Goal: Task Accomplishment & Management: Manage account settings

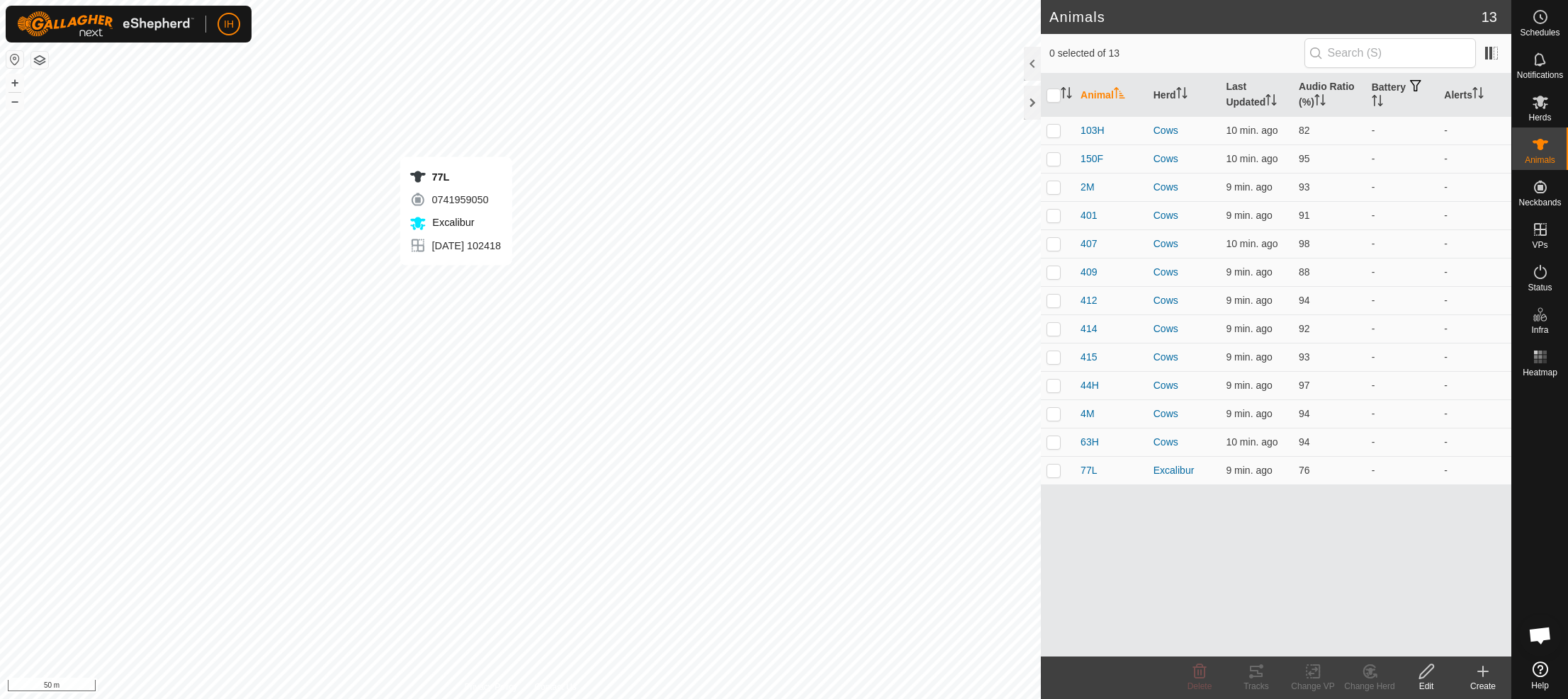
checkbox input "true"
click at [1248, 677] on icon at bounding box center [1255, 671] width 17 height 17
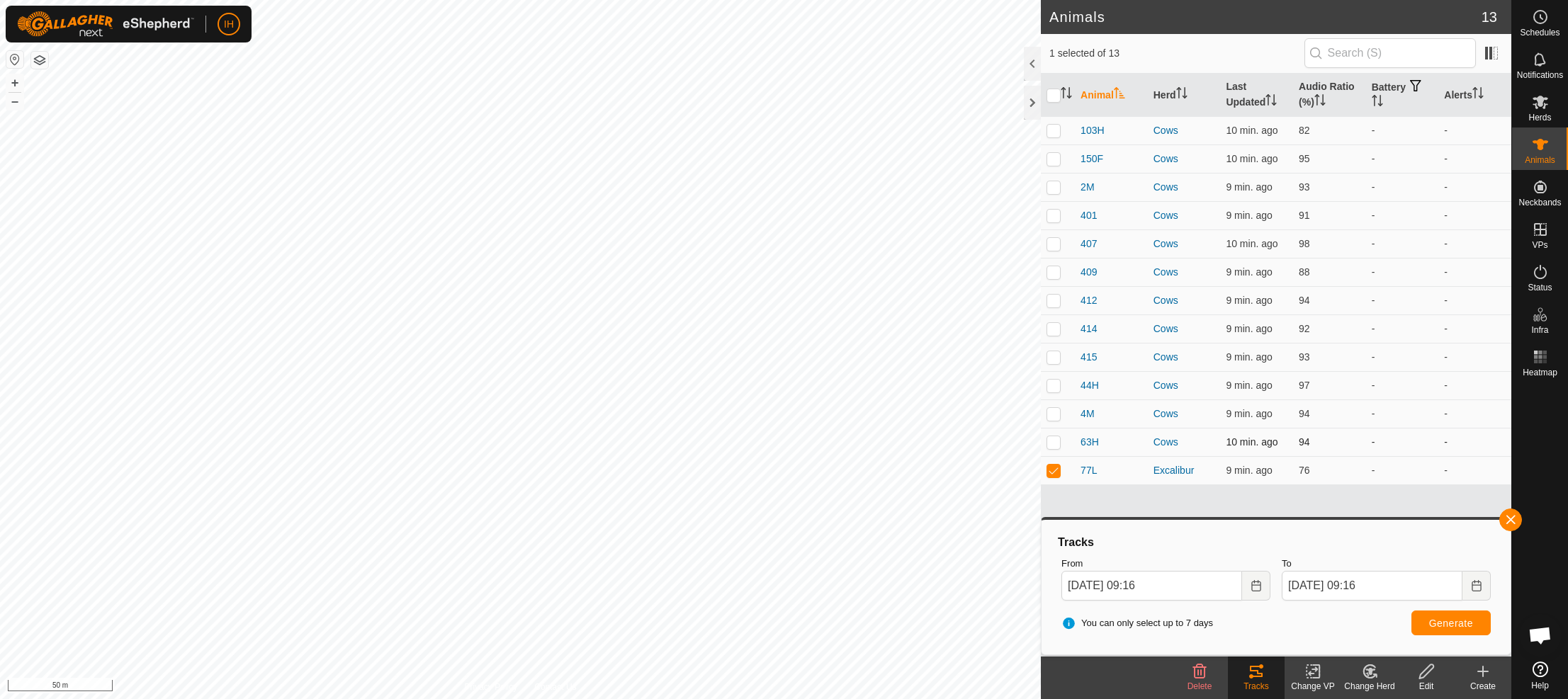
click at [1055, 443] on p-checkbox at bounding box center [1053, 442] width 15 height 12
checkbox input "true"
click at [1054, 412] on p-checkbox at bounding box center [1053, 413] width 15 height 12
checkbox input "true"
drag, startPoint x: 1055, startPoint y: 383, endPoint x: 1056, endPoint y: 357, distance: 26.0
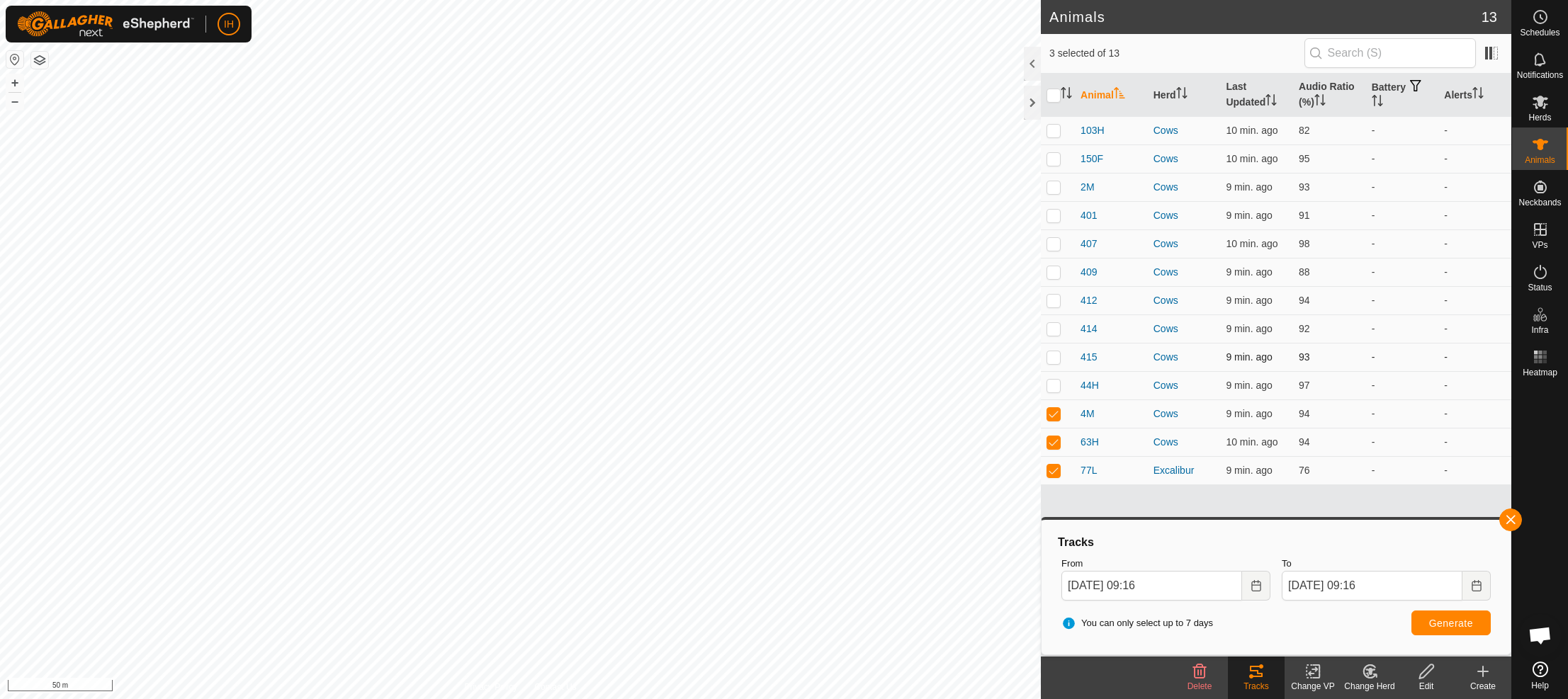
click at [1055, 383] on p-checkbox at bounding box center [1053, 385] width 15 height 12
checkbox input "true"
click at [1055, 353] on p-checkbox at bounding box center [1053, 357] width 15 height 12
checkbox input "true"
drag, startPoint x: 1057, startPoint y: 327, endPoint x: 1060, endPoint y: 304, distance: 23.2
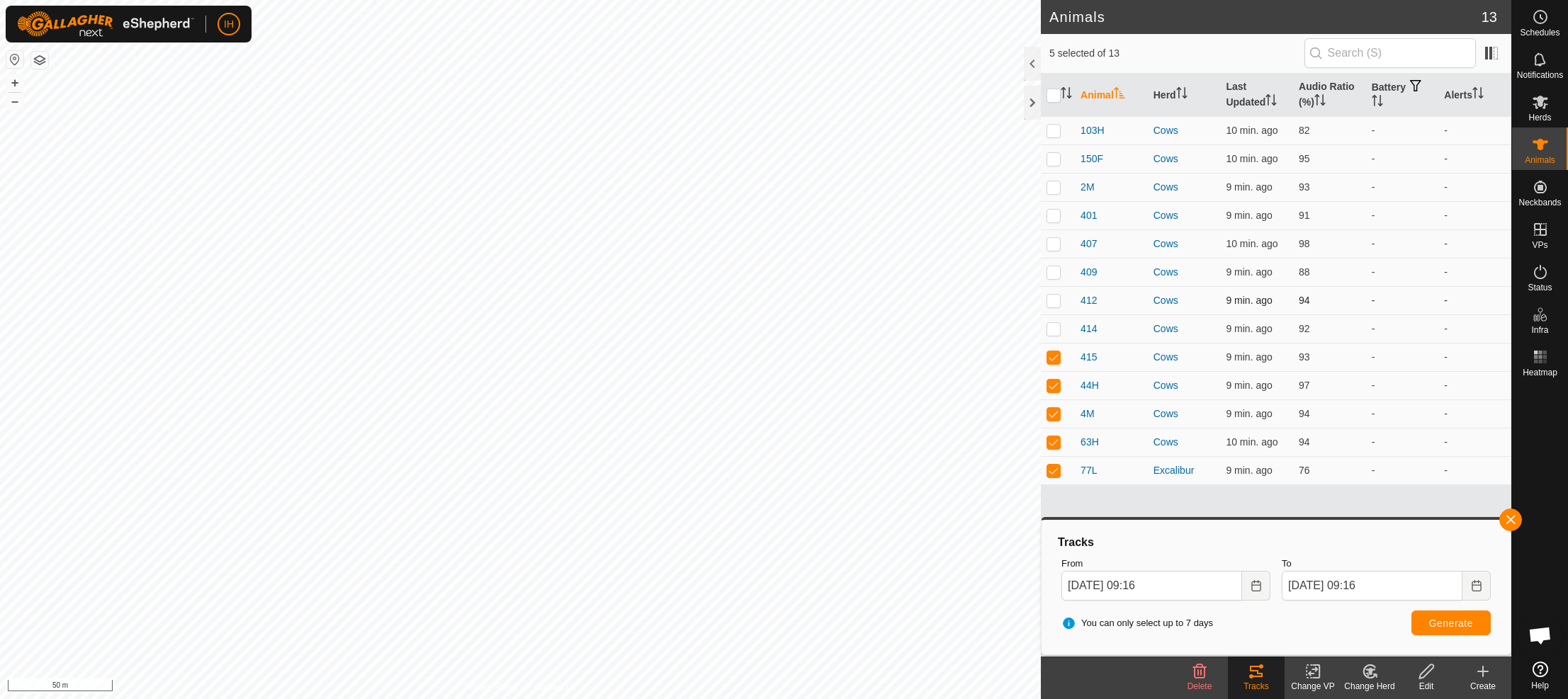
click at [1058, 324] on p-checkbox at bounding box center [1053, 329] width 15 height 12
checkbox input "true"
click at [1058, 296] on p-checkbox at bounding box center [1053, 300] width 15 height 12
checkbox input "true"
click at [1459, 628] on span "Generate" at bounding box center [1450, 623] width 44 height 12
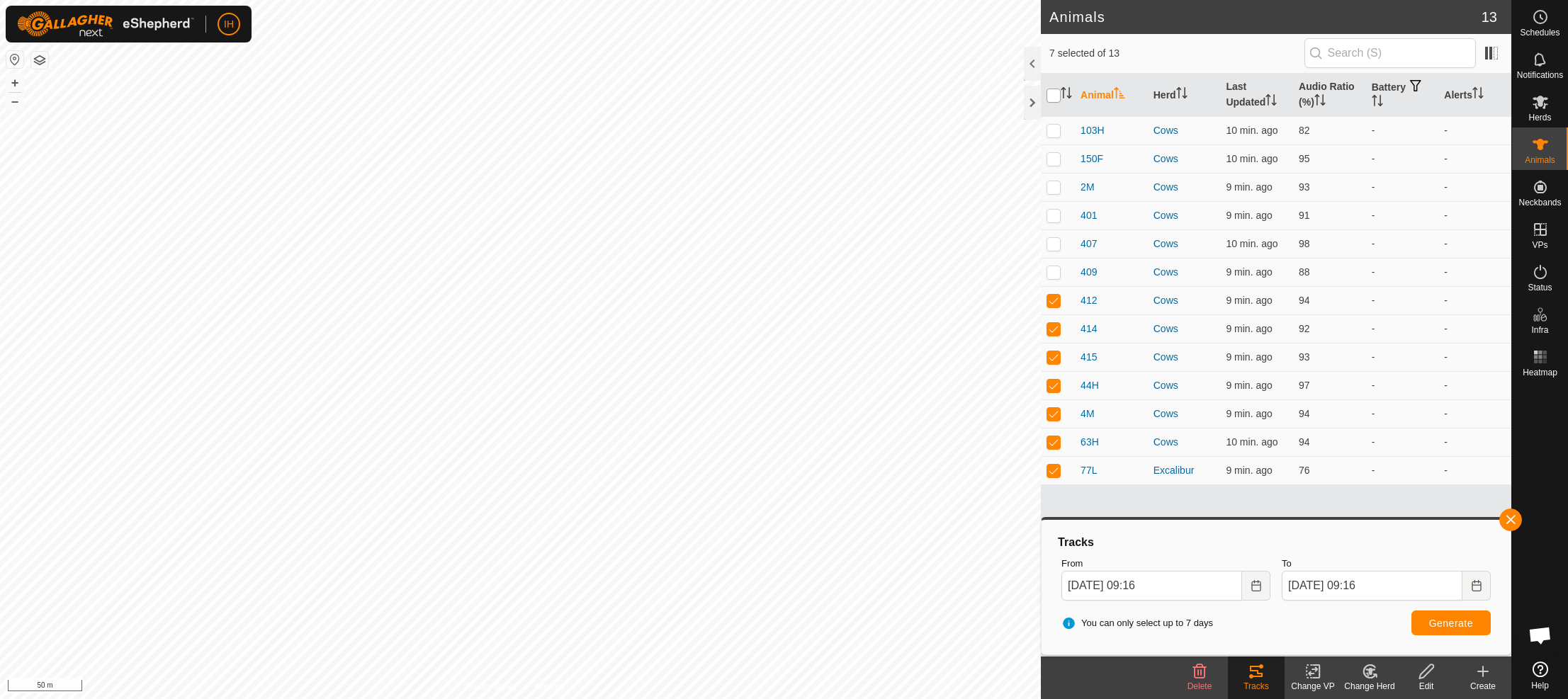
click at [1054, 91] on input "checkbox" at bounding box center [1053, 96] width 15 height 15
checkbox input "true"
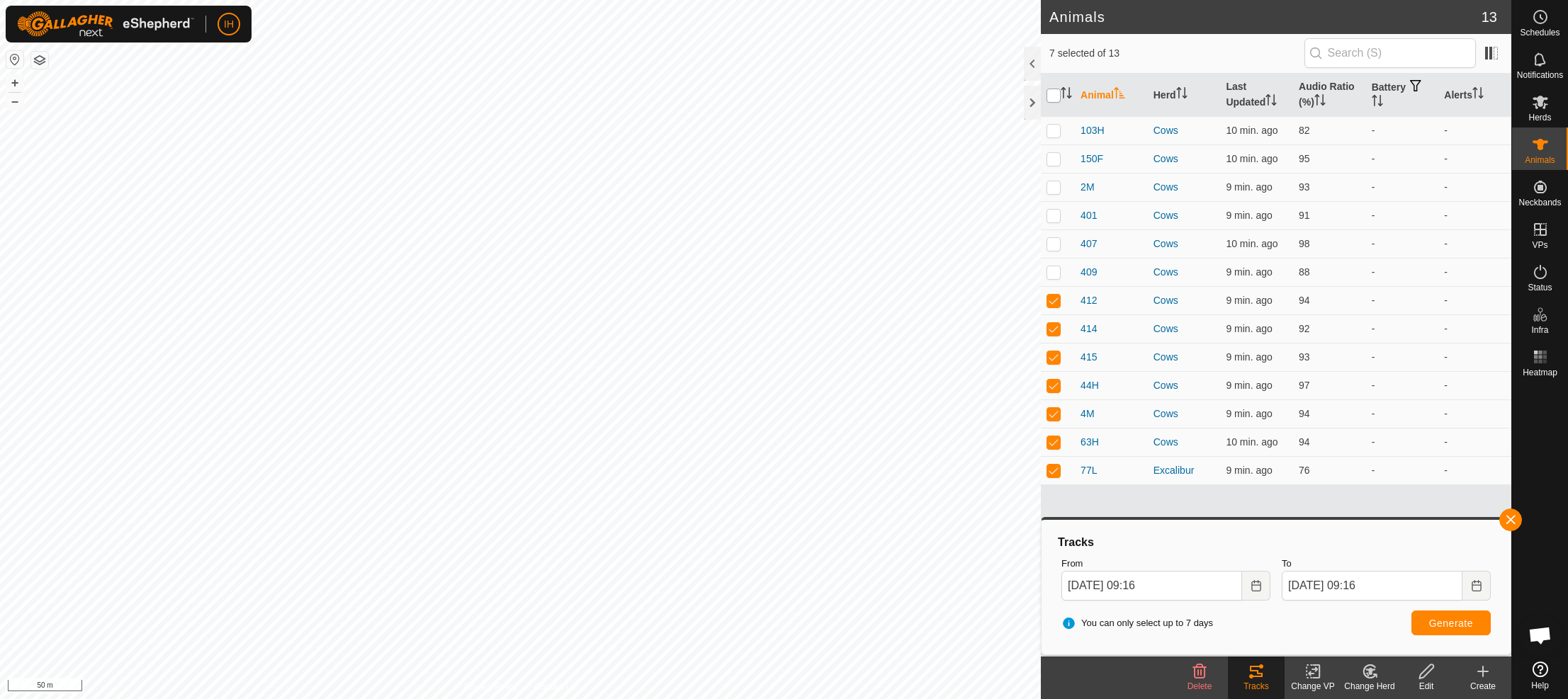
checkbox input "true"
click at [1055, 91] on input "checkbox" at bounding box center [1053, 96] width 15 height 15
checkbox input "false"
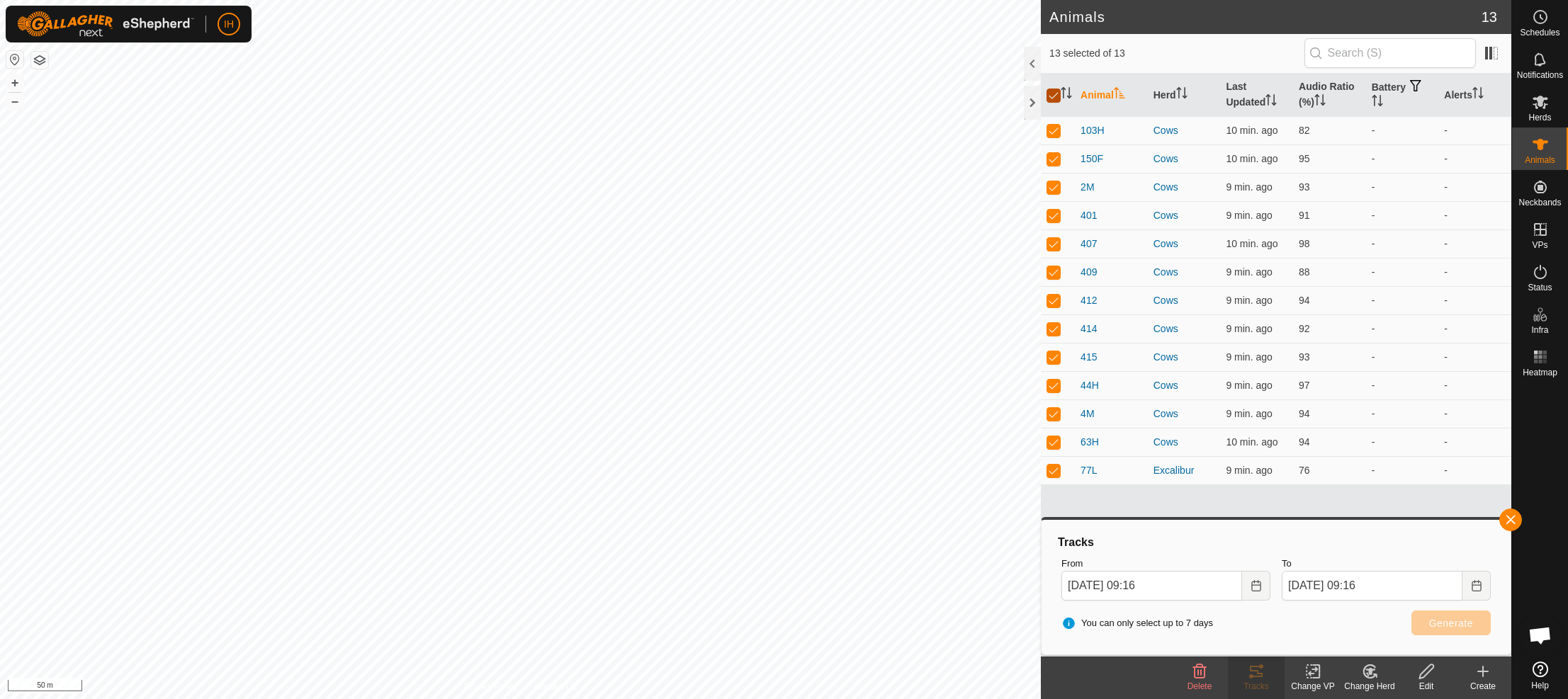
checkbox input "false"
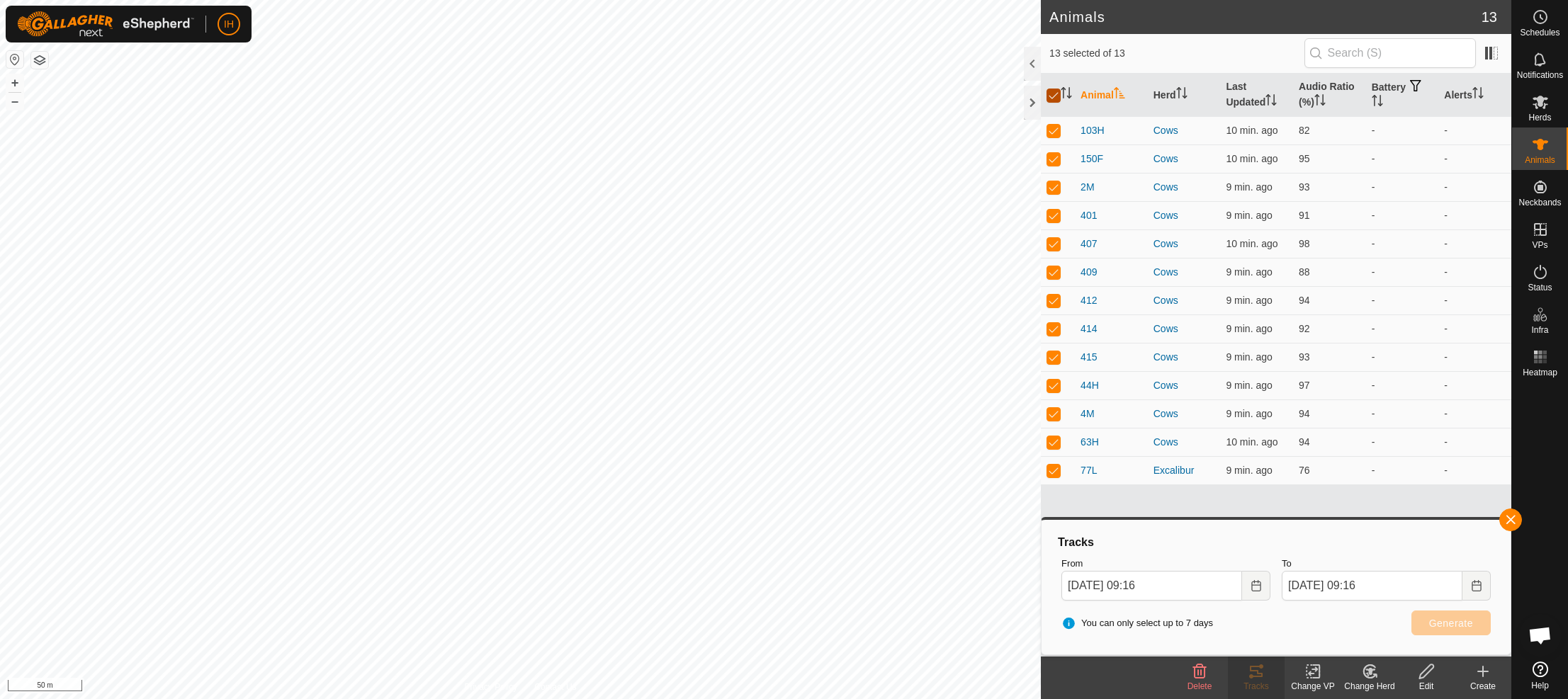
checkbox input "false"
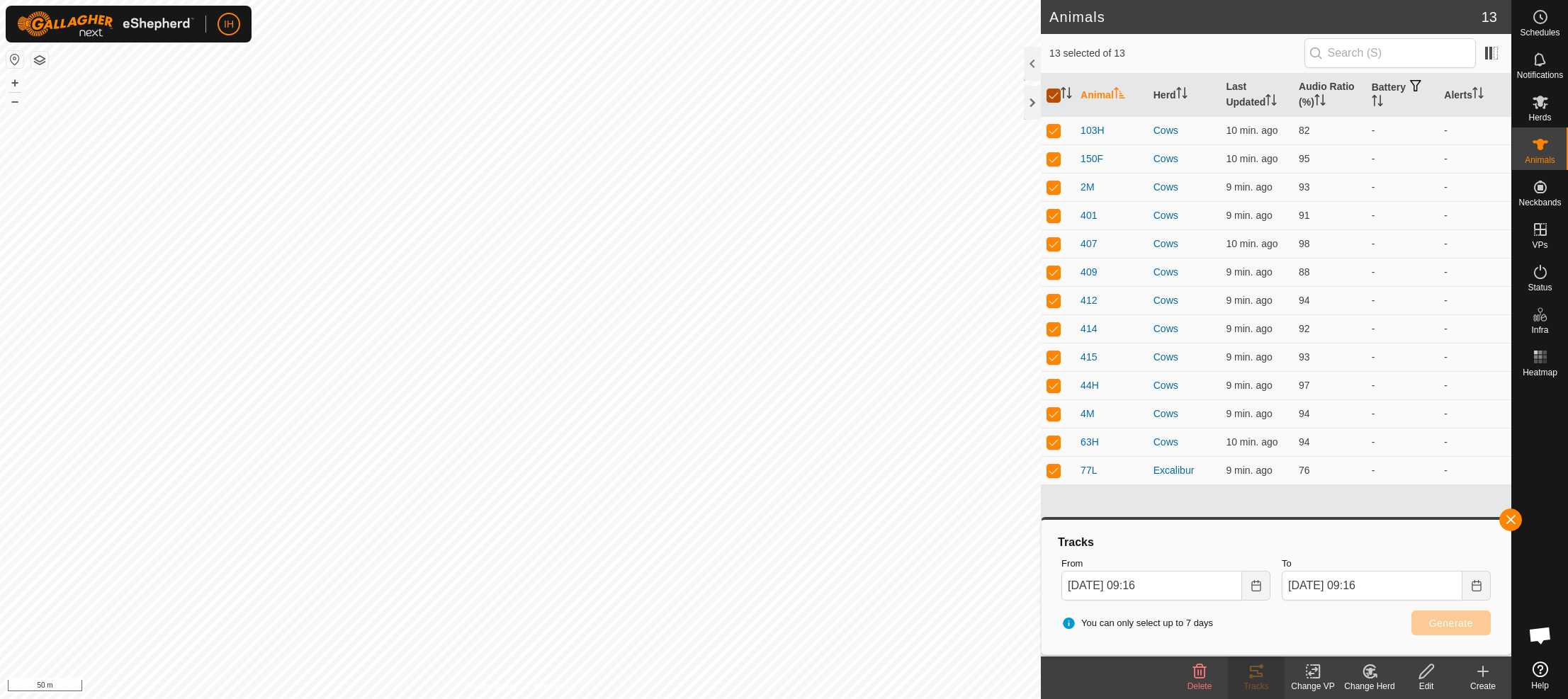
checkbox input "false"
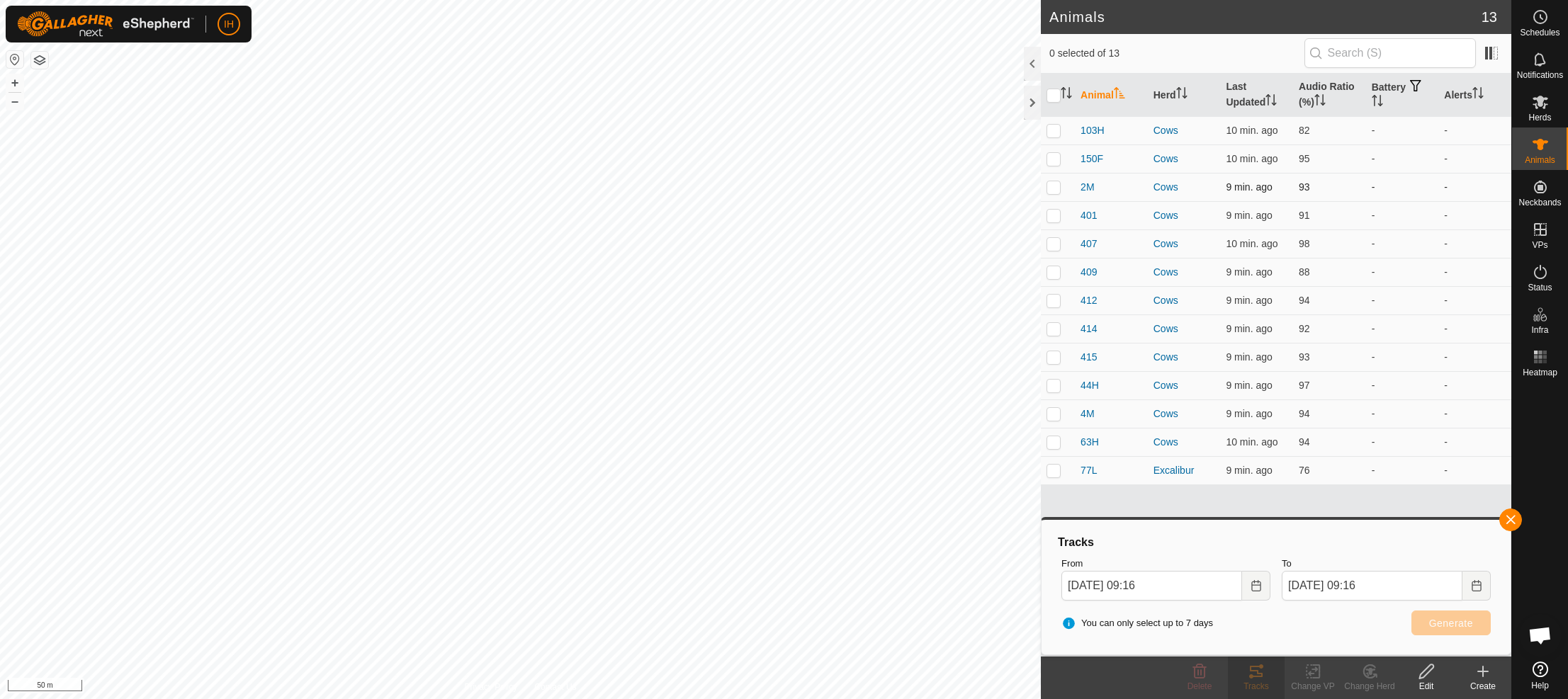
drag, startPoint x: 1050, startPoint y: 129, endPoint x: 1059, endPoint y: 176, distance: 47.9
click at [1051, 143] on tbody "103H Cows 10 min. ago 82 - - 150F Cows 10 min. ago 95 - - 2M Cows 9 min. ago 93…" at bounding box center [1275, 300] width 470 height 369
drag, startPoint x: 1052, startPoint y: 127, endPoint x: 1060, endPoint y: 154, distance: 28.2
click at [1052, 128] on p-checkbox at bounding box center [1053, 131] width 15 height 12
checkbox input "true"
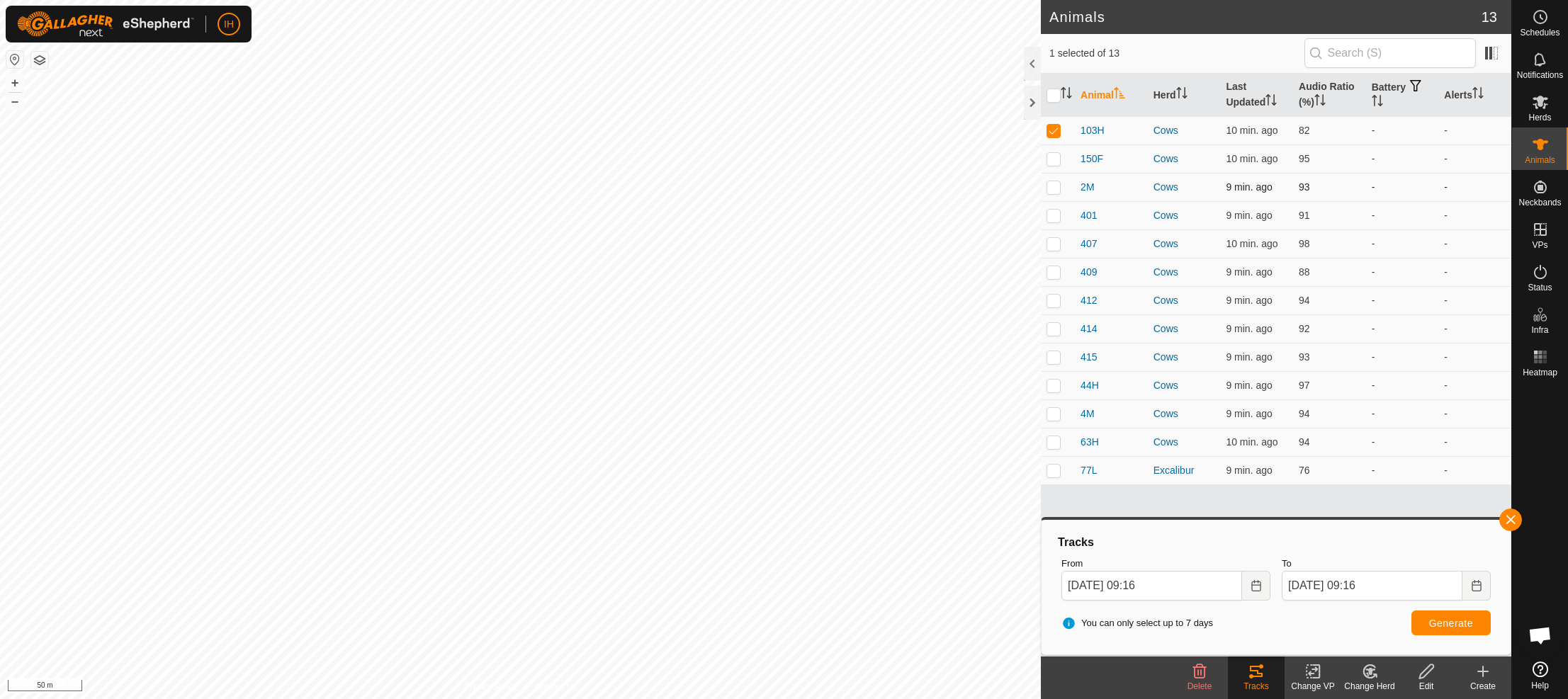
drag, startPoint x: 1055, startPoint y: 159, endPoint x: 1057, endPoint y: 180, distance: 21.1
click at [1055, 159] on p-checkbox at bounding box center [1053, 159] width 15 height 12
checkbox input "true"
click at [1058, 194] on td at bounding box center [1057, 186] width 34 height 28
checkbox input "true"
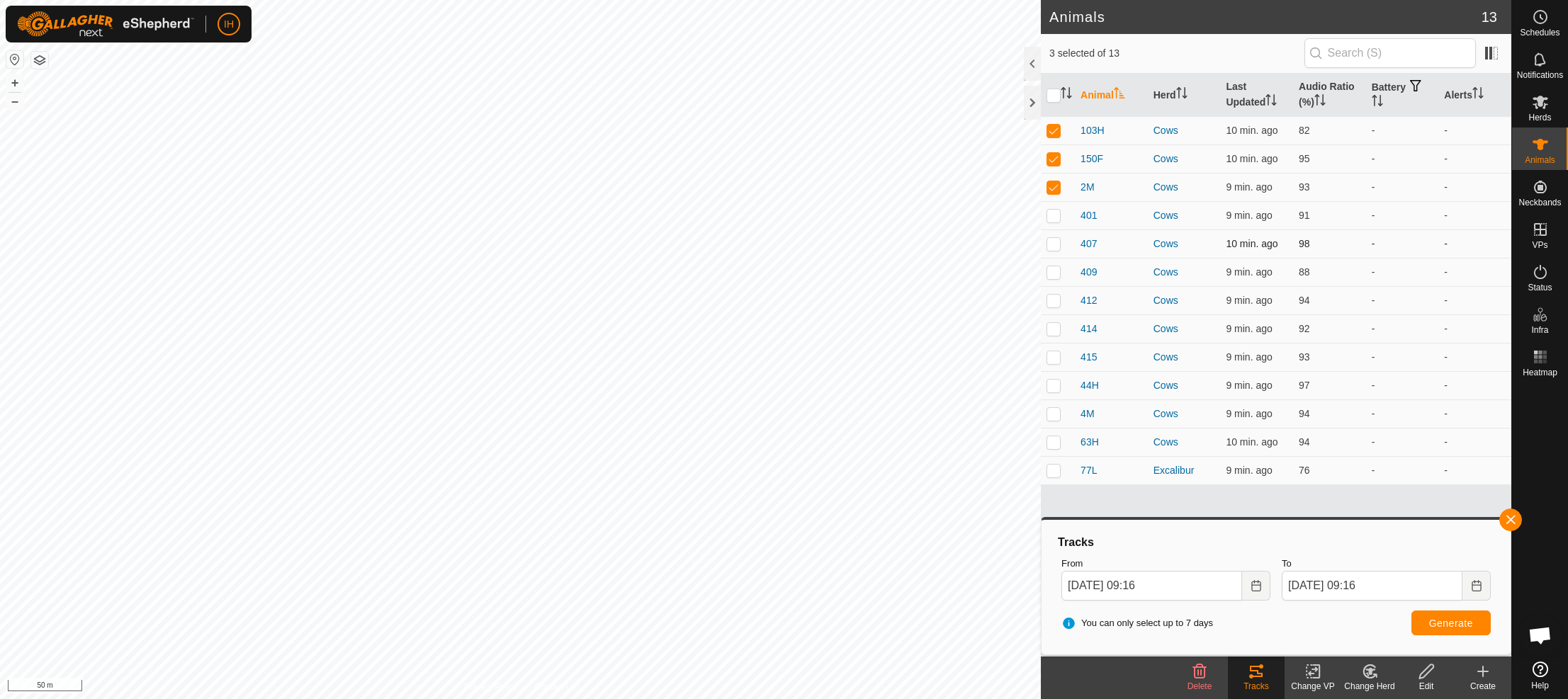
drag, startPoint x: 1057, startPoint y: 214, endPoint x: 1056, endPoint y: 231, distance: 17.0
click at [1057, 216] on p-checkbox at bounding box center [1053, 215] width 15 height 12
checkbox input "true"
click at [1054, 243] on p-checkbox at bounding box center [1053, 244] width 15 height 12
checkbox input "true"
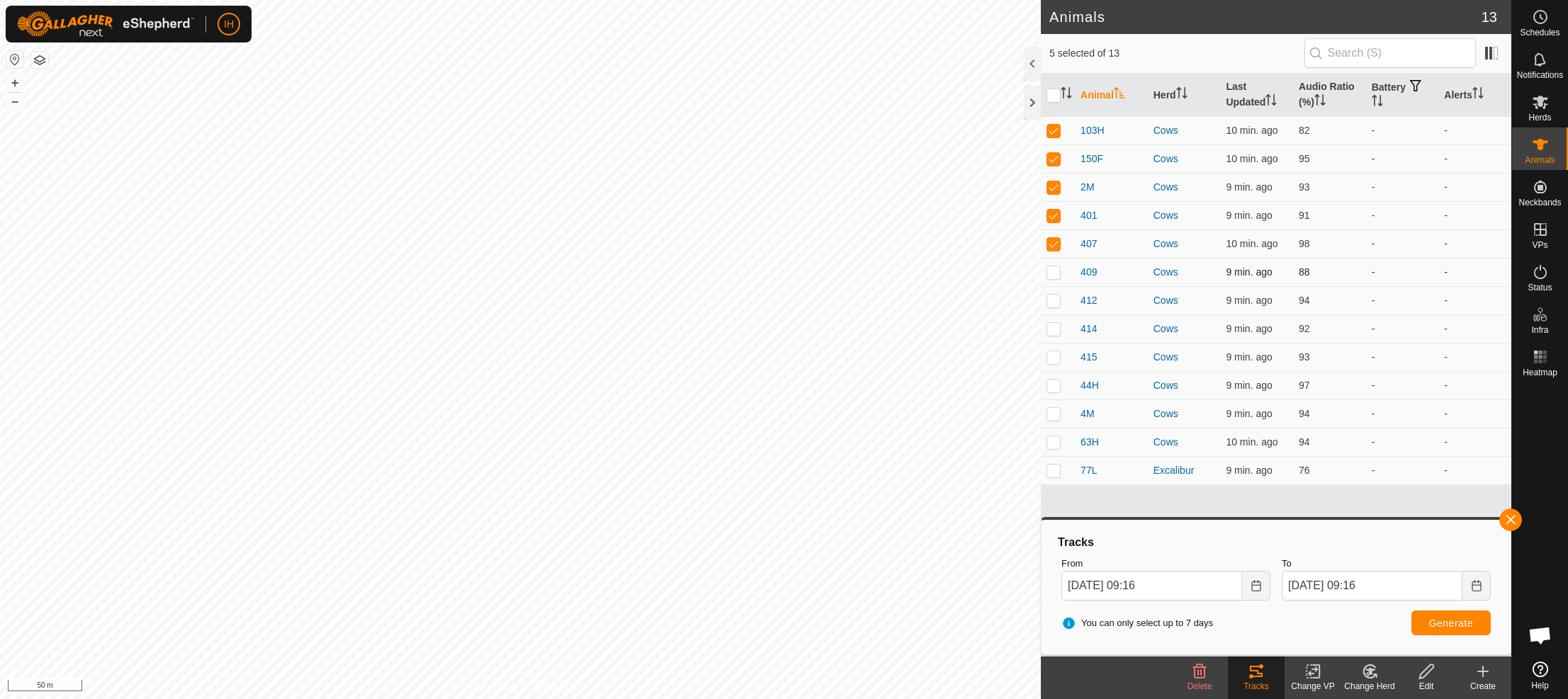
click at [1055, 273] on p-checkbox at bounding box center [1053, 272] width 15 height 12
checkbox input "true"
click at [1432, 628] on span "Generate" at bounding box center [1450, 623] width 44 height 12
click at [1540, 190] on icon at bounding box center [1540, 186] width 13 height 13
click at [1541, 103] on icon at bounding box center [1540, 102] width 16 height 14
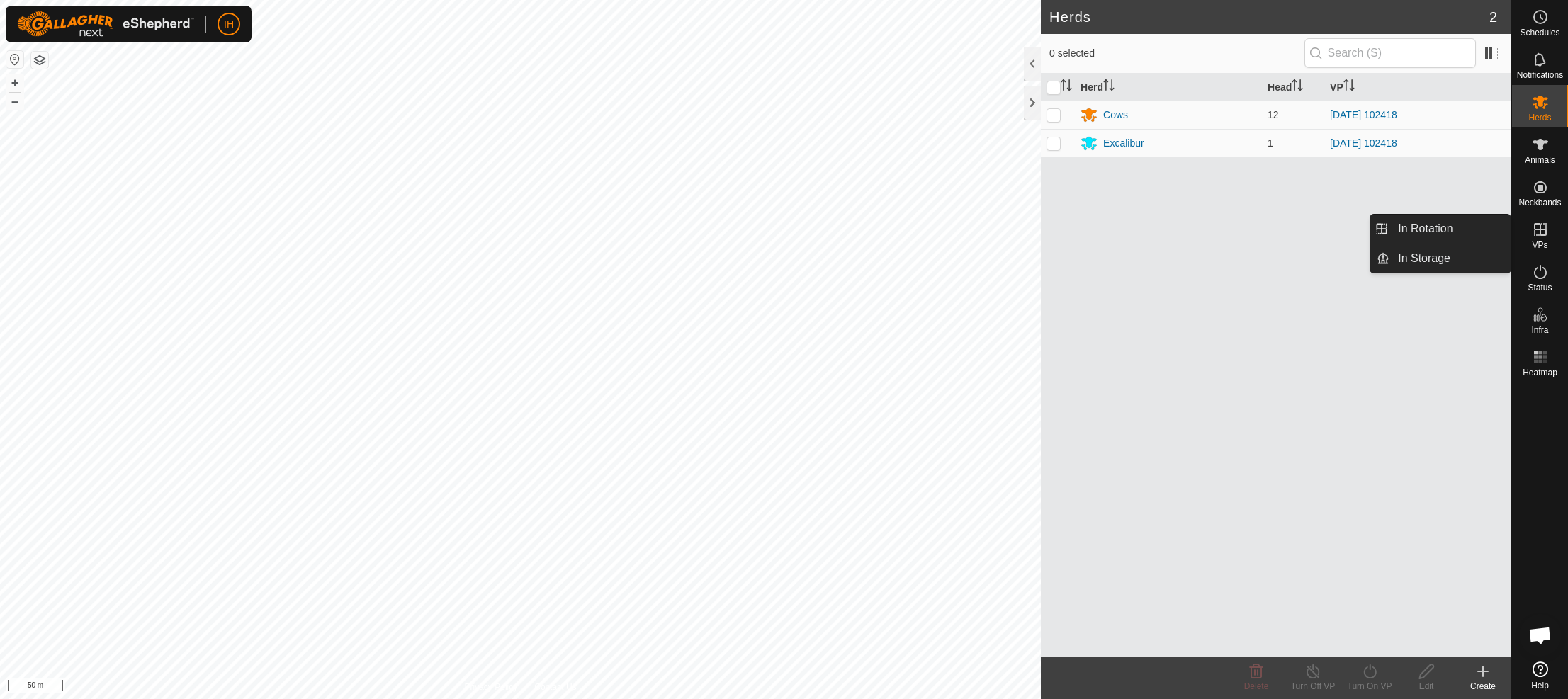
click at [1539, 235] on icon at bounding box center [1539, 229] width 17 height 17
click at [1441, 233] on link "In Rotation" at bounding box center [1449, 228] width 121 height 28
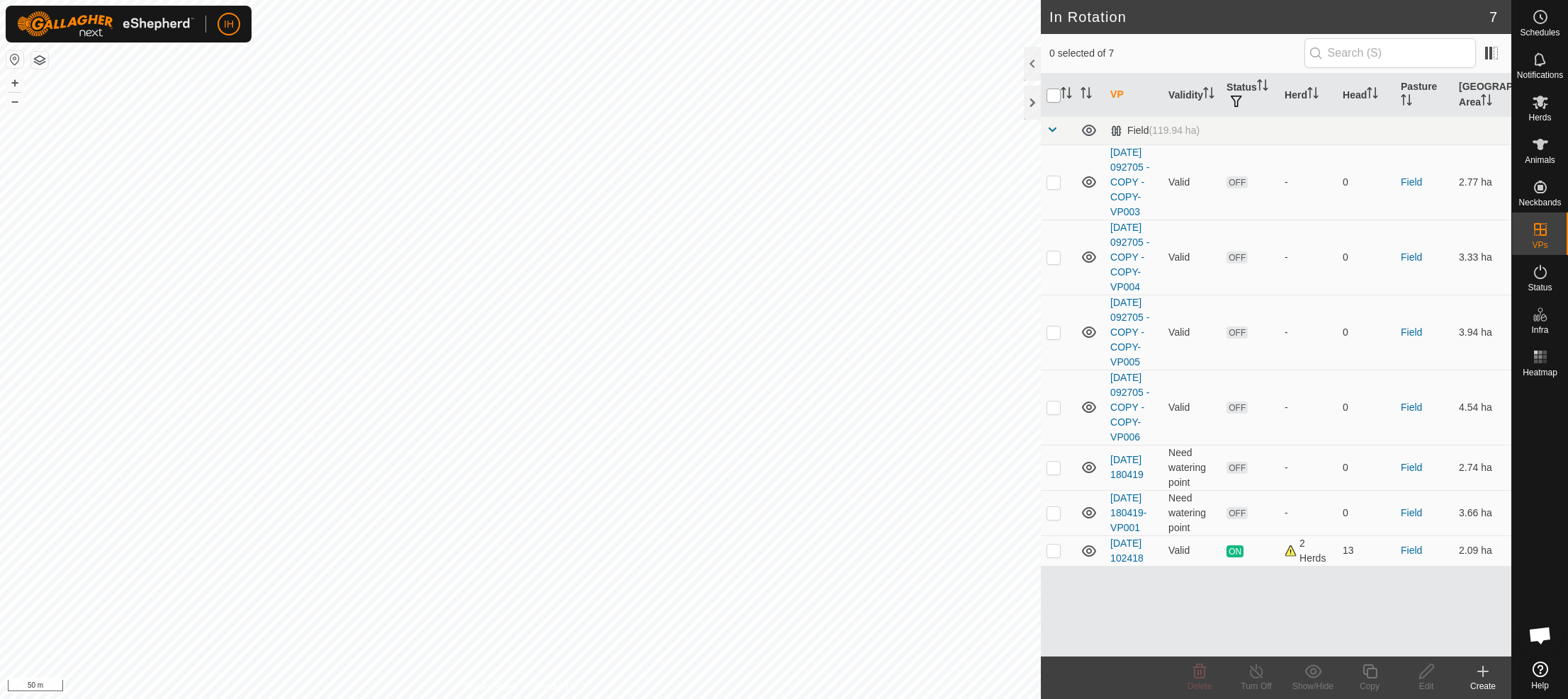
click at [1055, 90] on input "checkbox" at bounding box center [1053, 96] width 15 height 15
checkbox input "true"
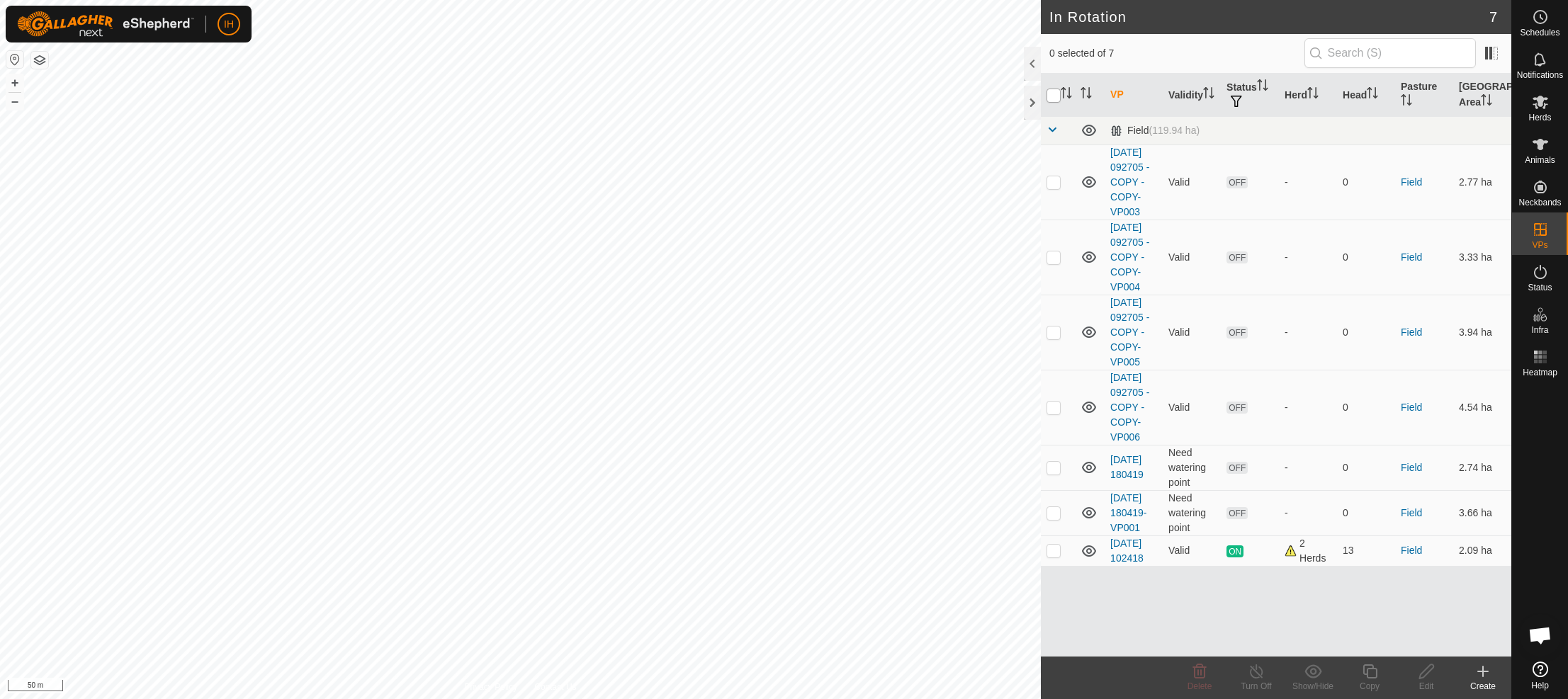
checkbox input "true"
click at [1055, 556] on p-checkbox at bounding box center [1053, 551] width 15 height 12
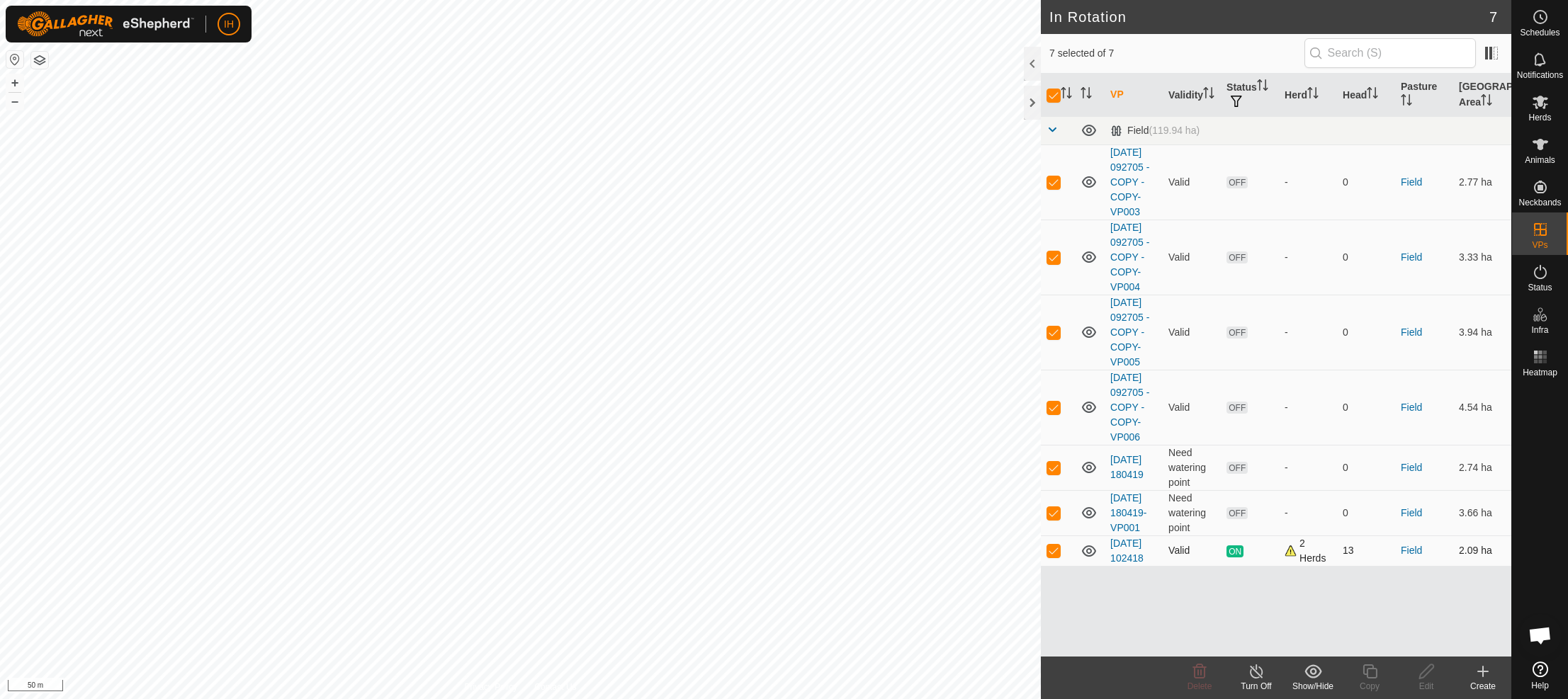
checkbox input "false"
click at [1200, 676] on icon at bounding box center [1198, 671] width 17 height 17
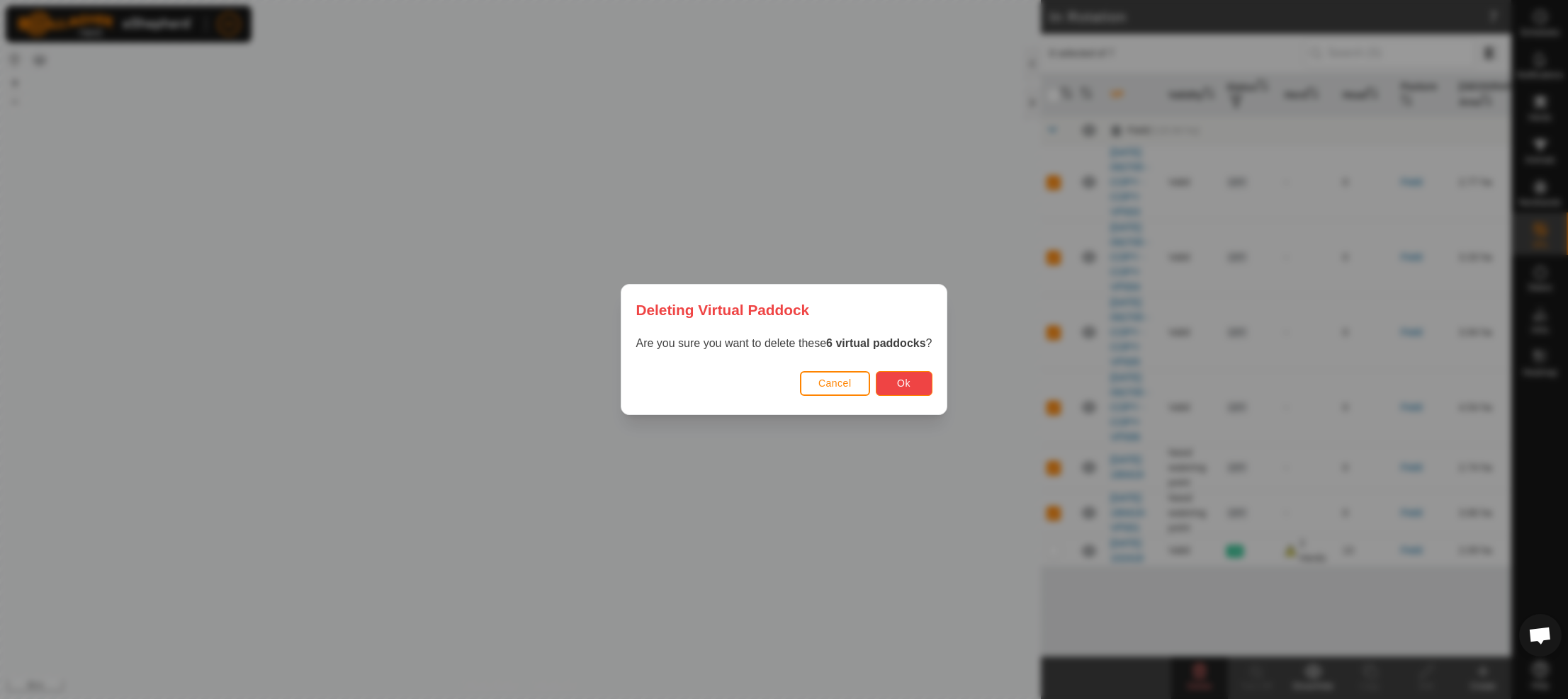
click at [927, 389] on button "Ok" at bounding box center [904, 383] width 57 height 24
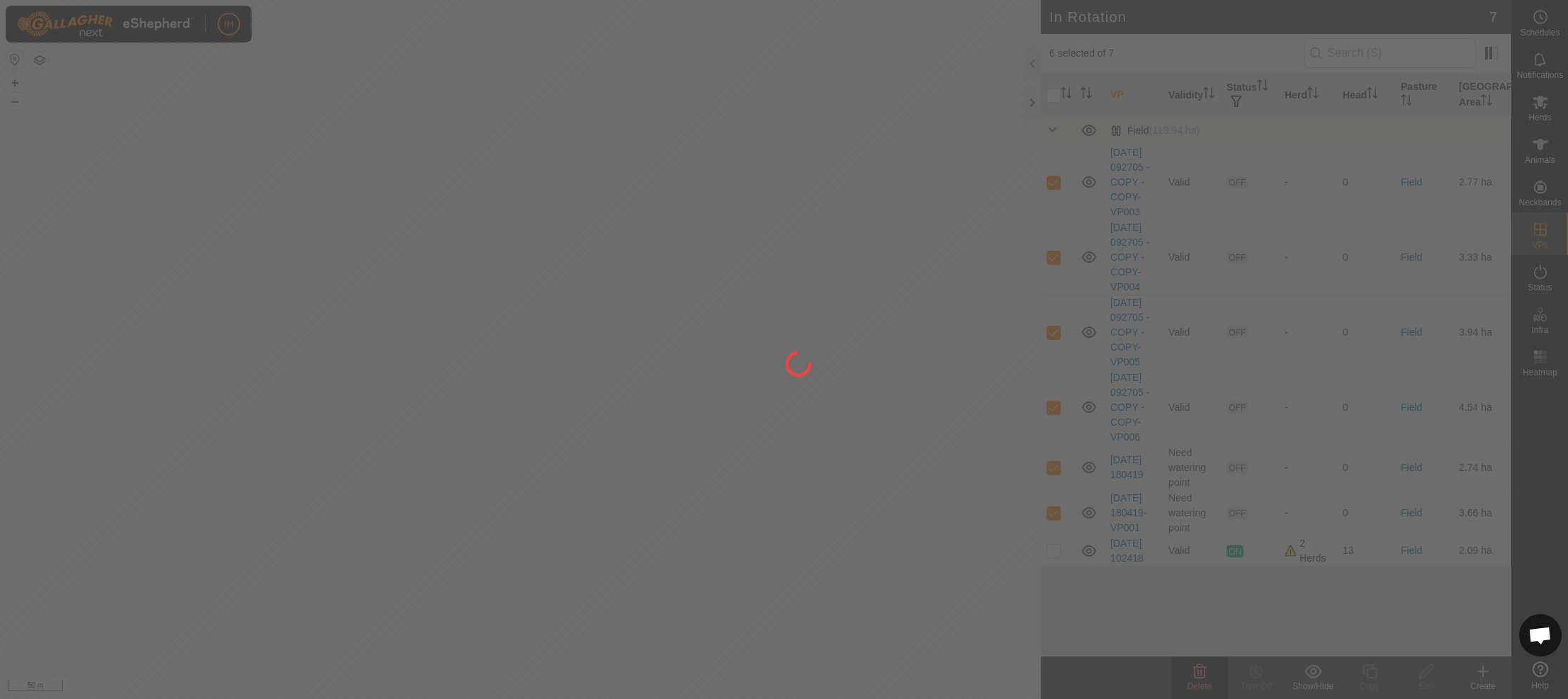
checkbox input "false"
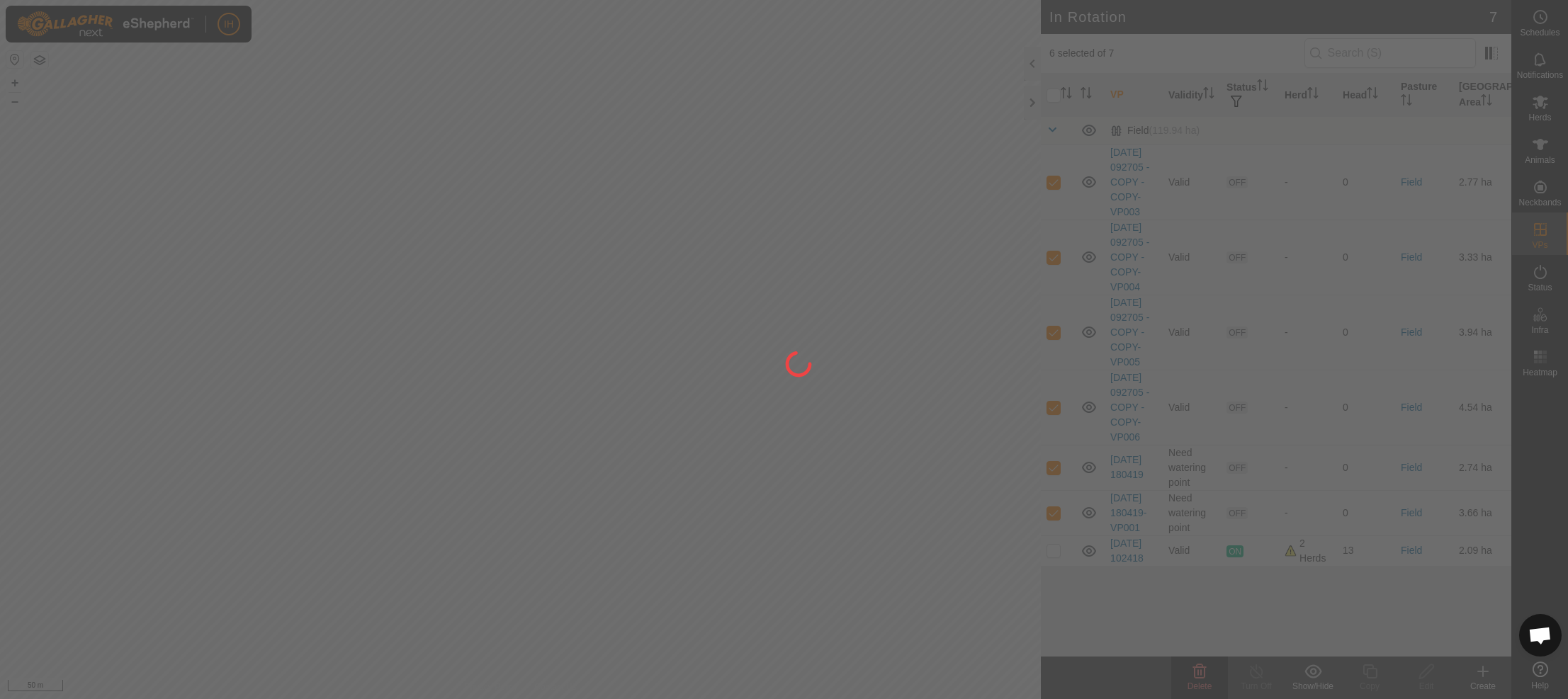
checkbox input "false"
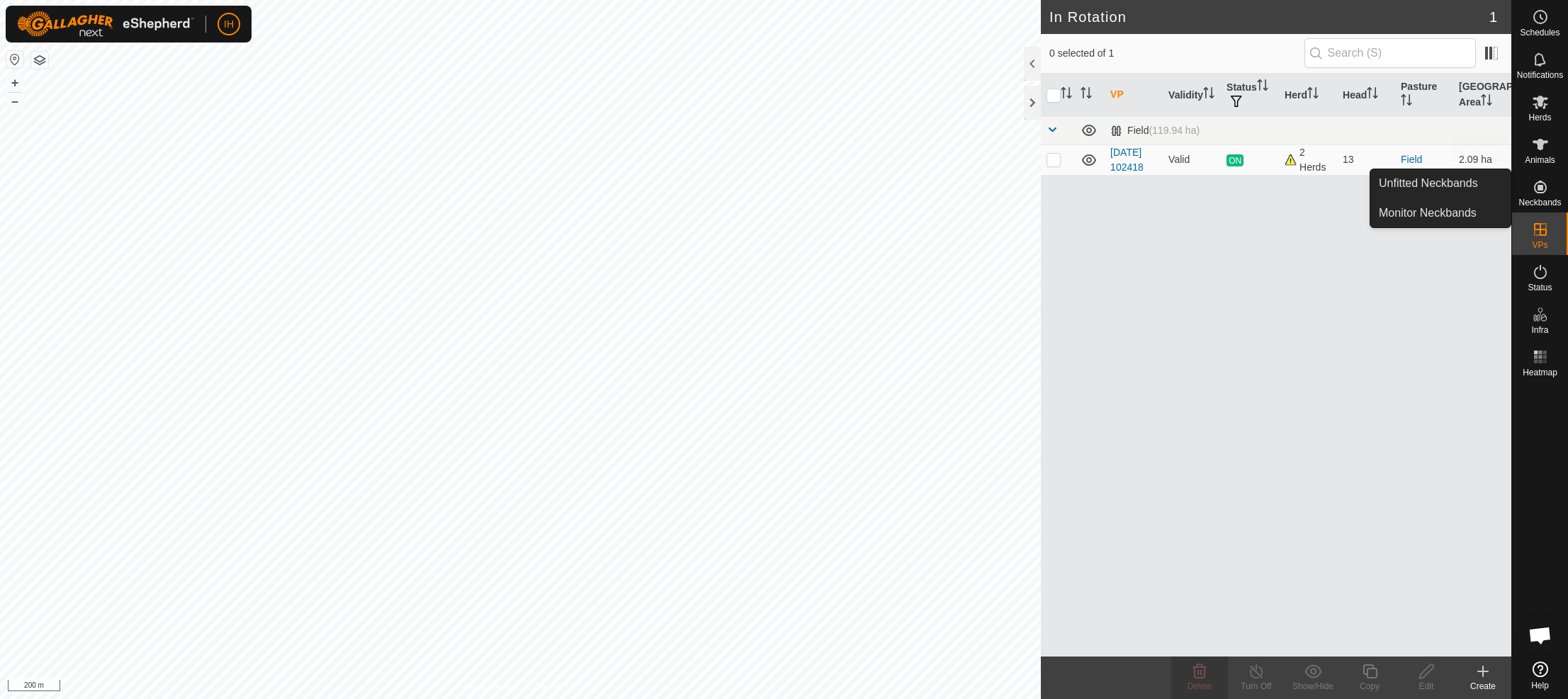
click at [1548, 149] on es-animals-svg-icon at bounding box center [1540, 144] width 25 height 22
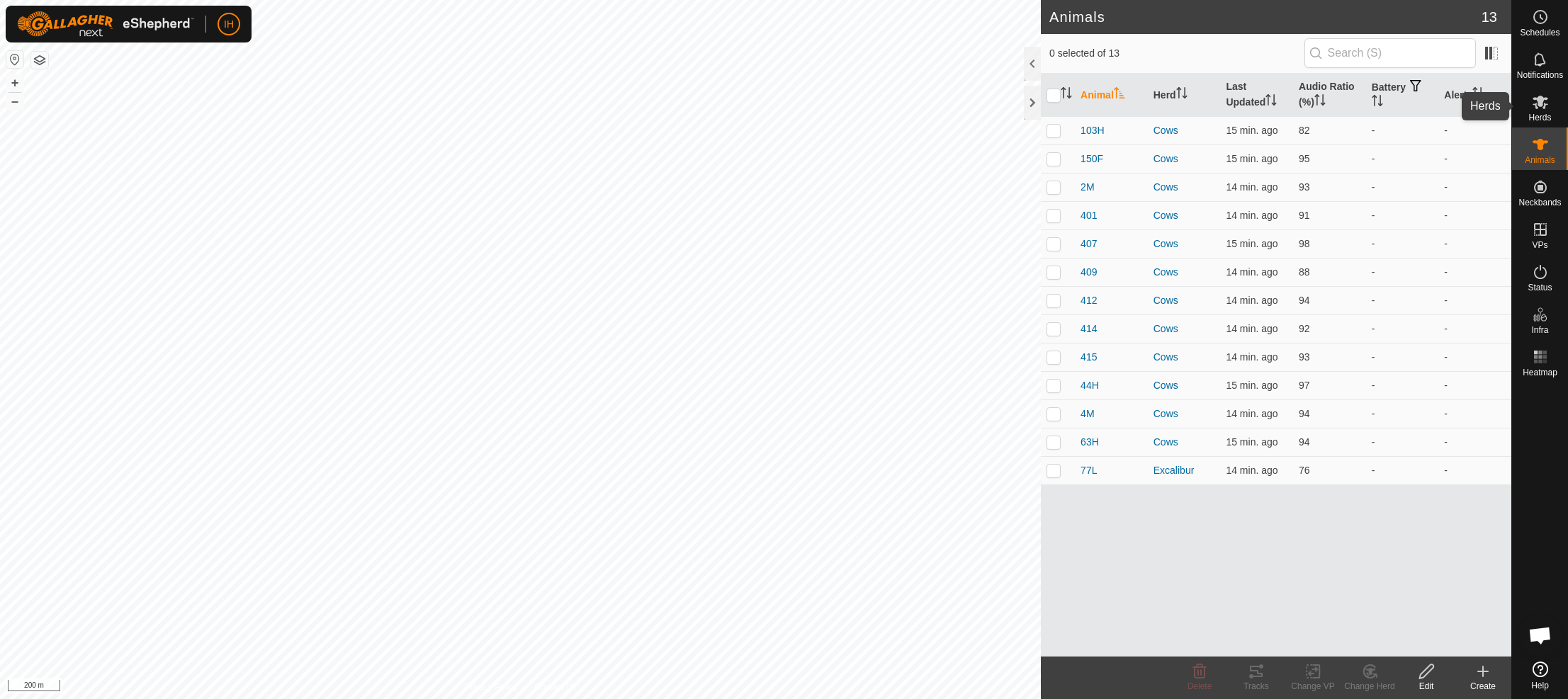
click at [1537, 108] on icon at bounding box center [1539, 101] width 17 height 17
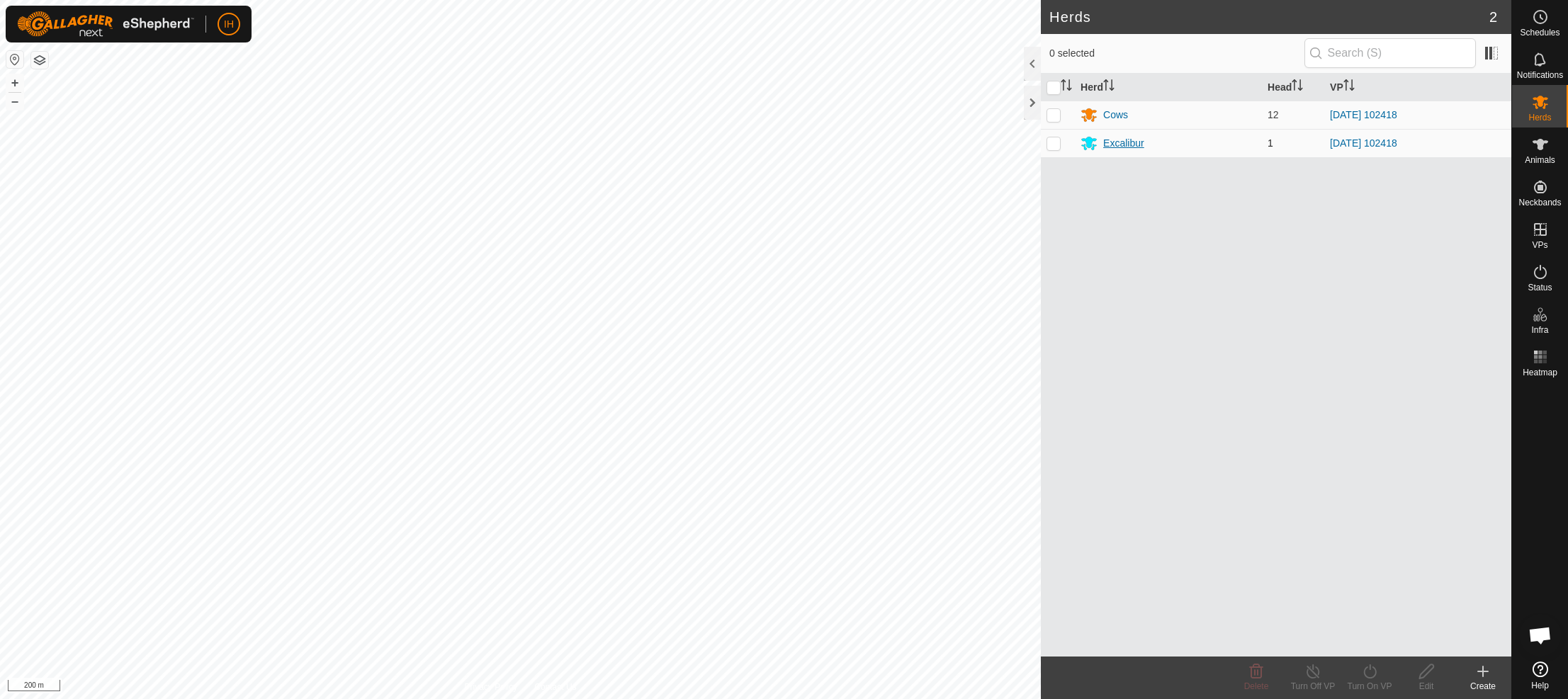
click at [1125, 140] on div "Excalibur" at bounding box center [1123, 142] width 41 height 15
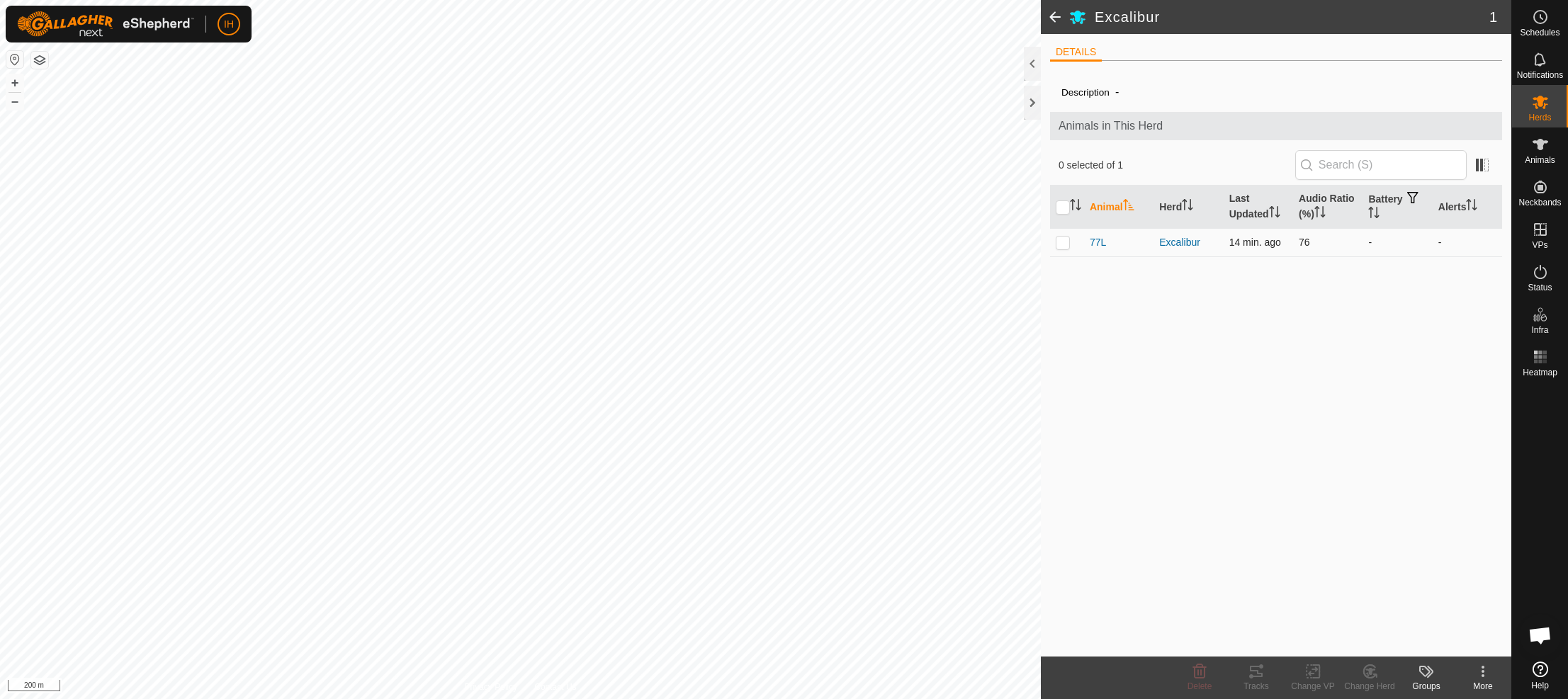
click at [1064, 243] on p-checkbox at bounding box center [1062, 243] width 15 height 12
checkbox input "true"
click at [1539, 106] on icon at bounding box center [1540, 102] width 16 height 14
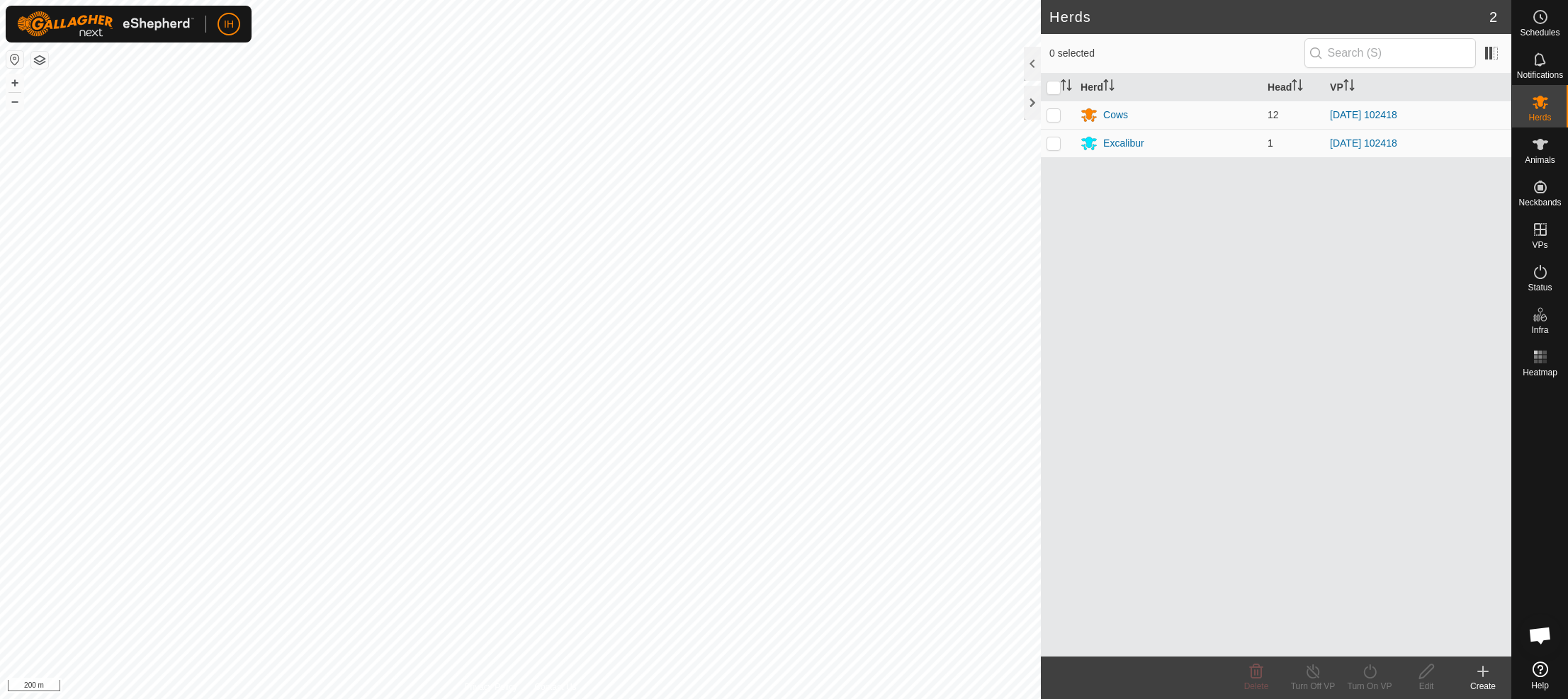
click at [1055, 145] on p-checkbox at bounding box center [1053, 143] width 15 height 12
checkbox input "true"
click at [1426, 676] on icon at bounding box center [1427, 671] width 18 height 17
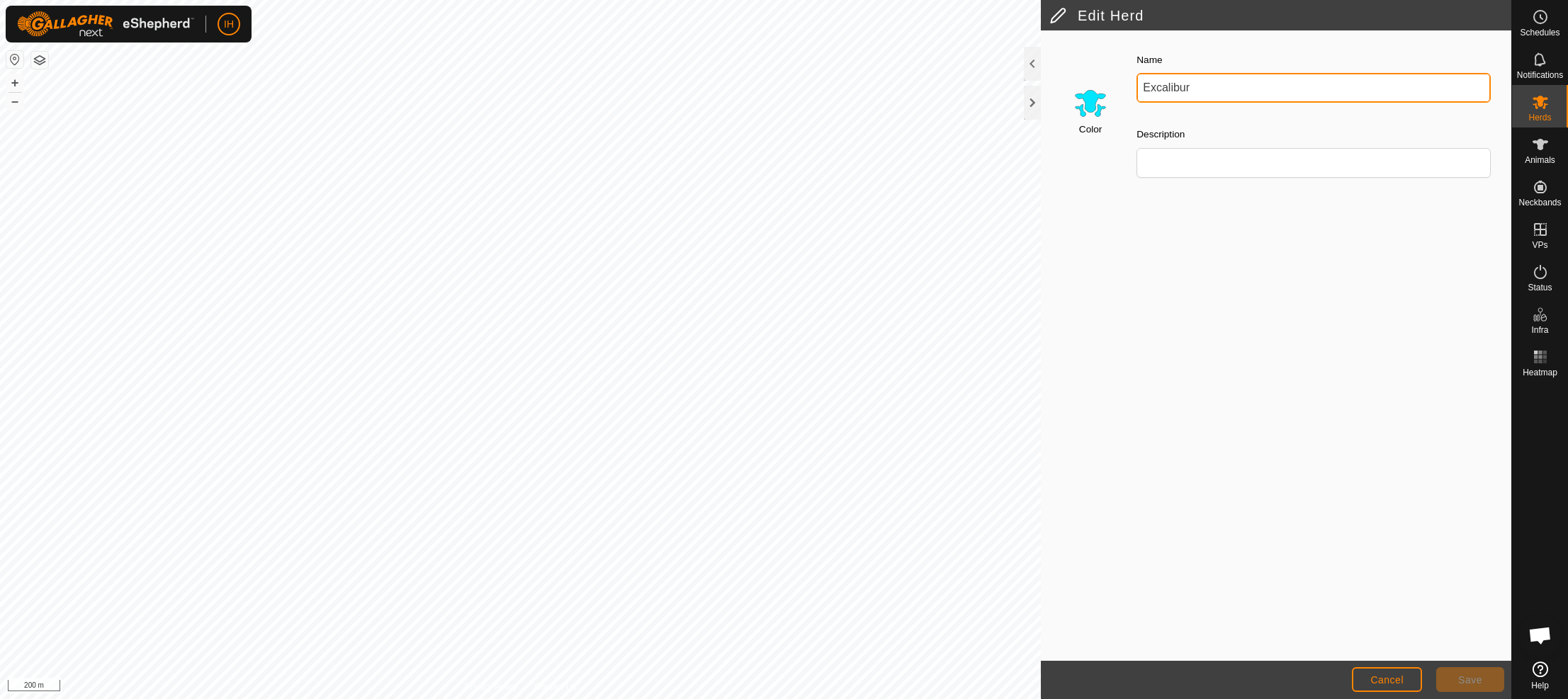
drag, startPoint x: 1125, startPoint y: 84, endPoint x: 1111, endPoint y: 84, distance: 14.0
click at [1111, 84] on div "Color Name Excalibur Description" at bounding box center [1275, 120] width 451 height 161
type input "[PERSON_NAME]"
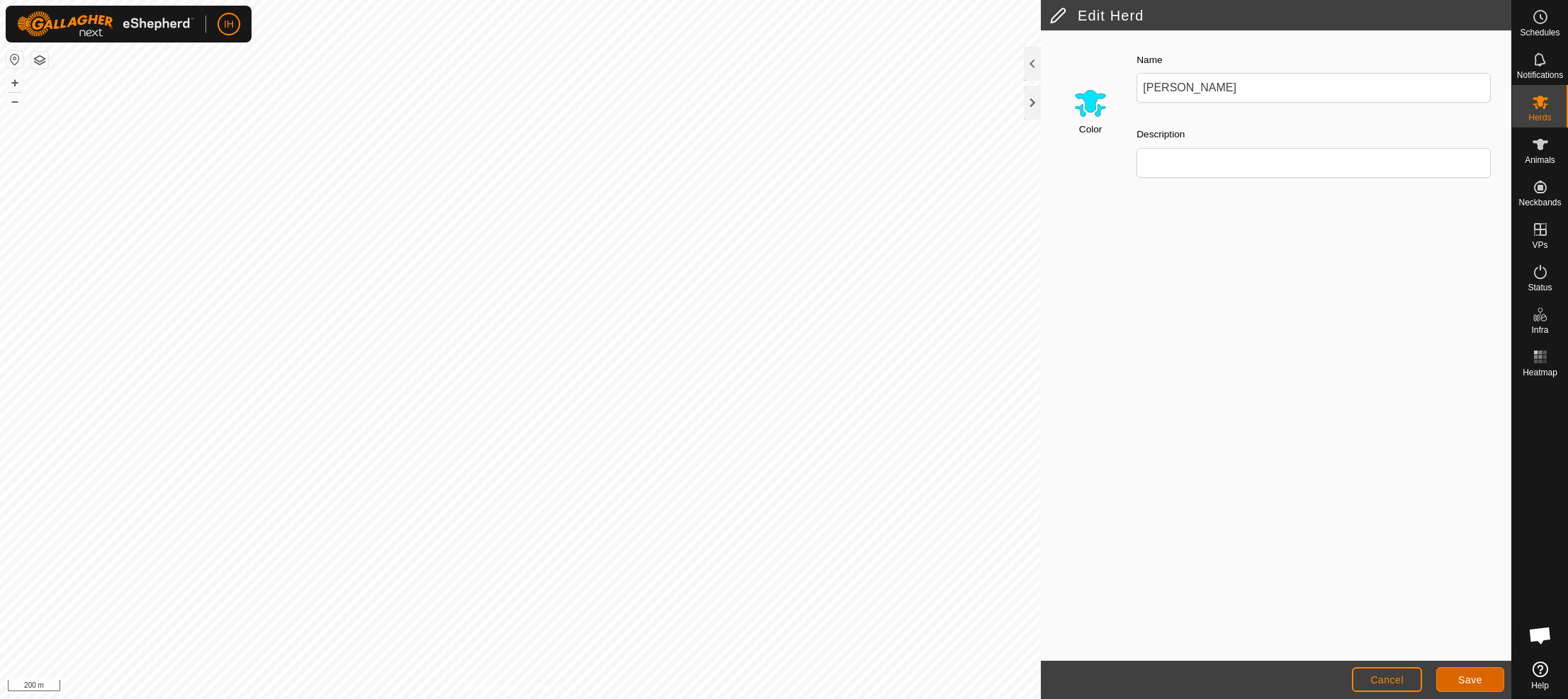
click at [1467, 682] on span "Save" at bounding box center [1470, 680] width 24 height 12
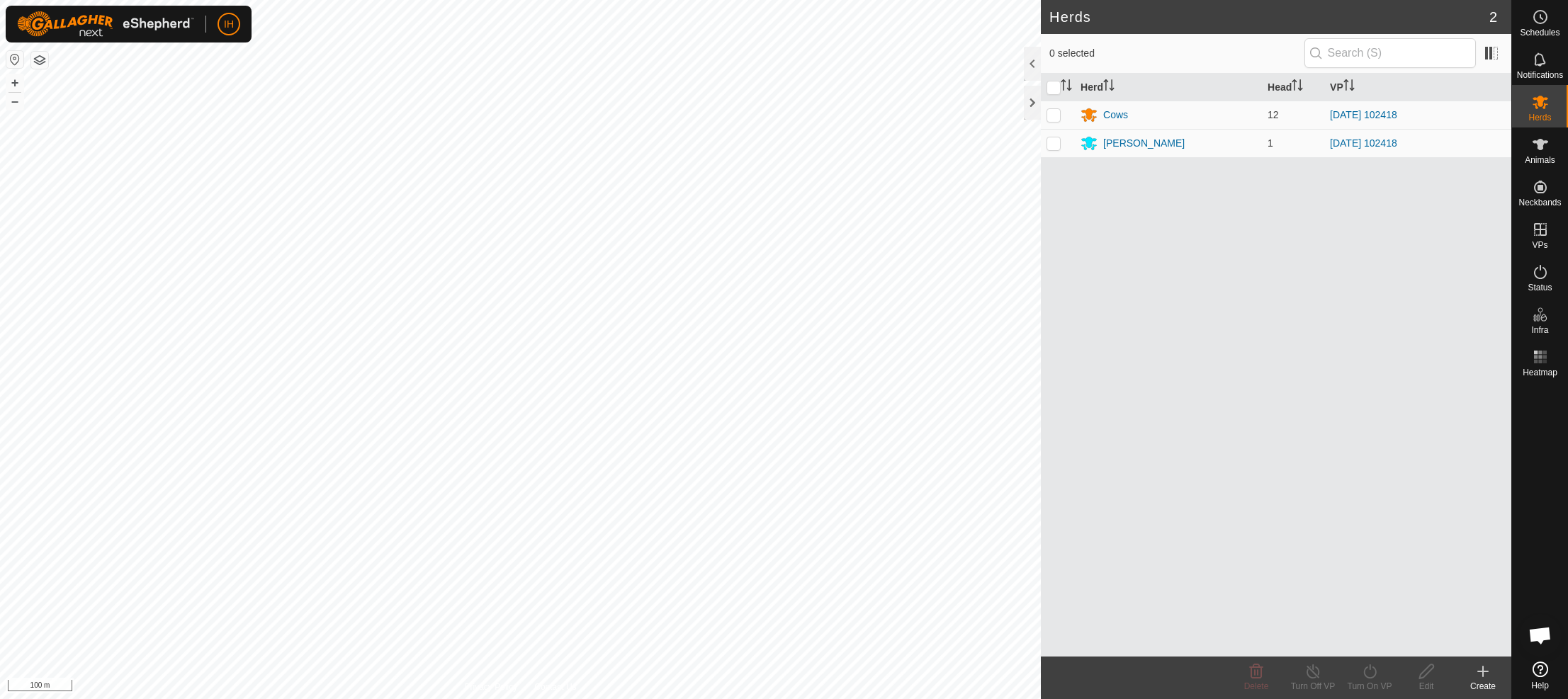
click at [1488, 675] on icon at bounding box center [1482, 671] width 17 height 17
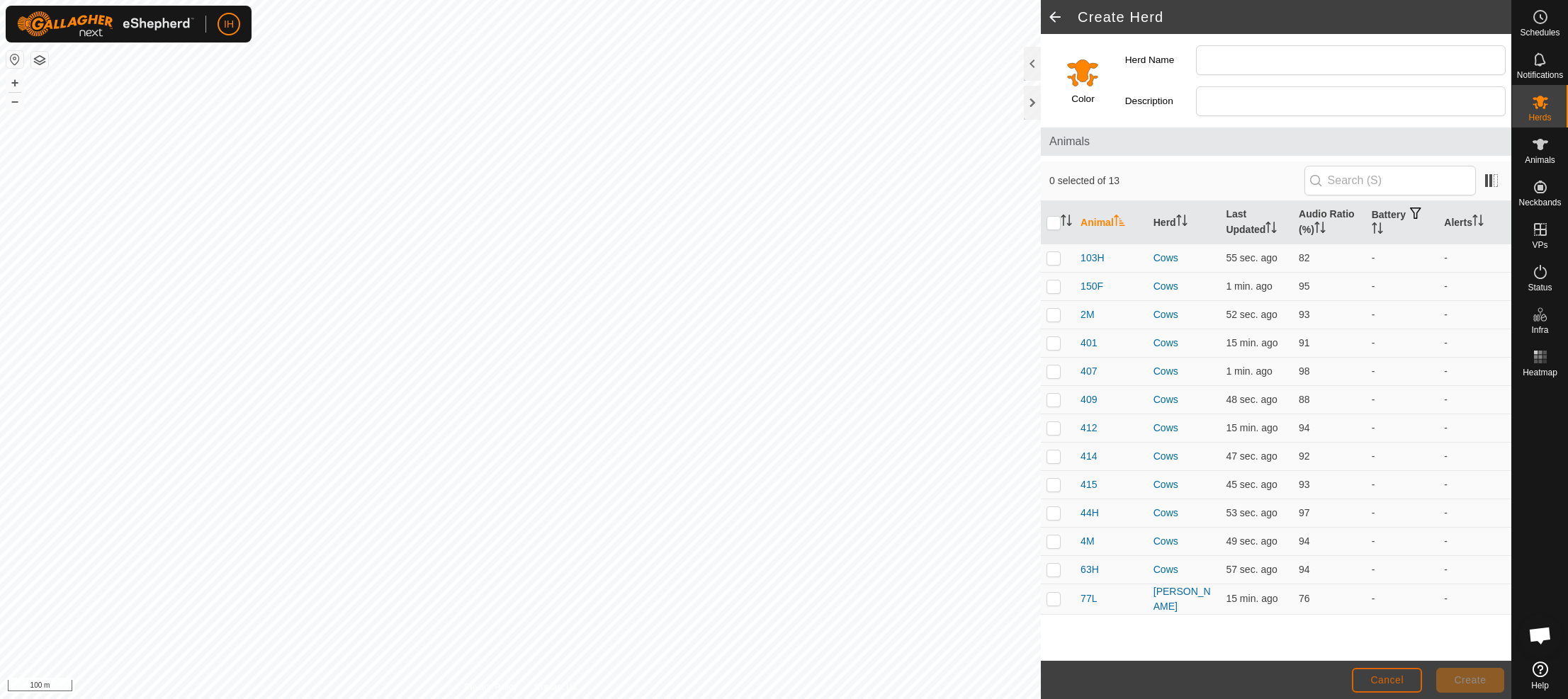
click at [1384, 678] on span "Cancel" at bounding box center [1387, 680] width 33 height 12
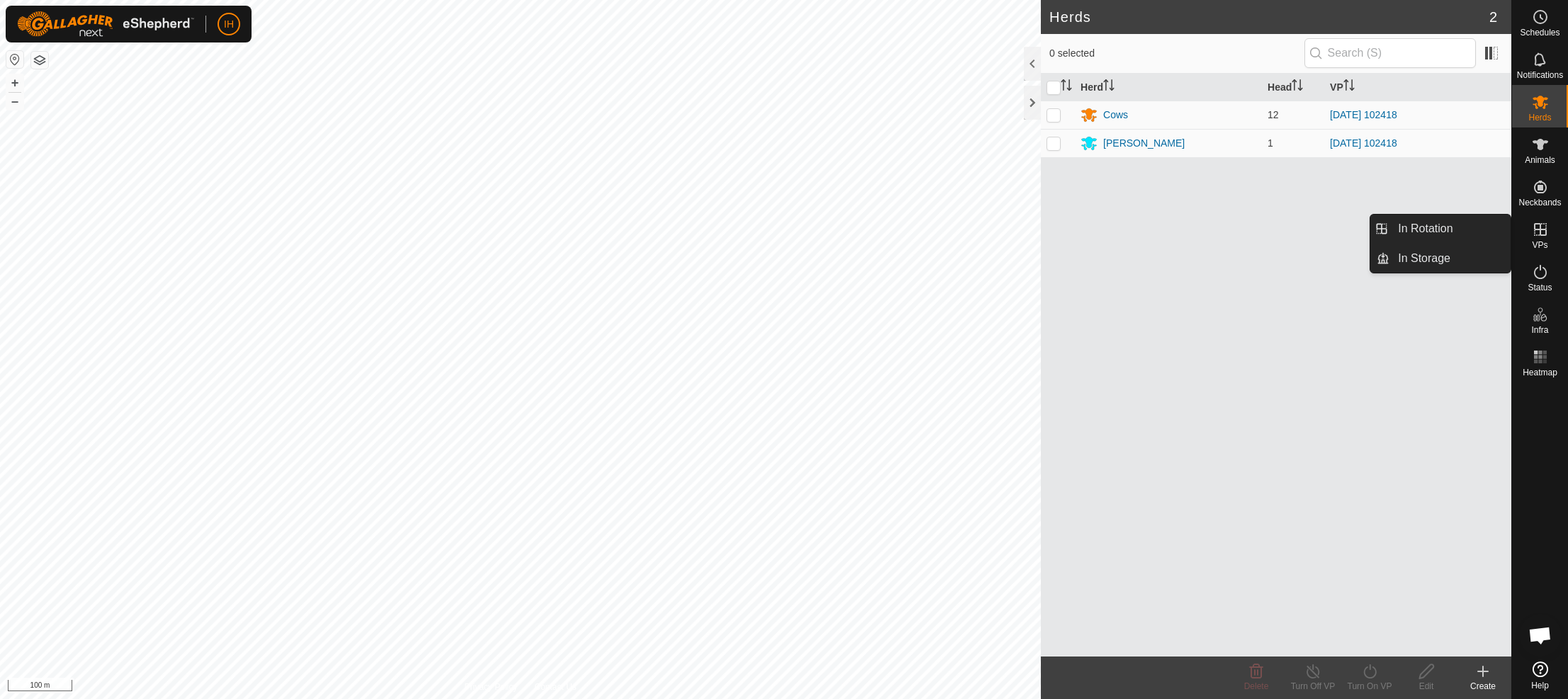
click at [1545, 237] on icon at bounding box center [1539, 229] width 17 height 17
click at [1468, 235] on link "In Rotation" at bounding box center [1449, 228] width 121 height 28
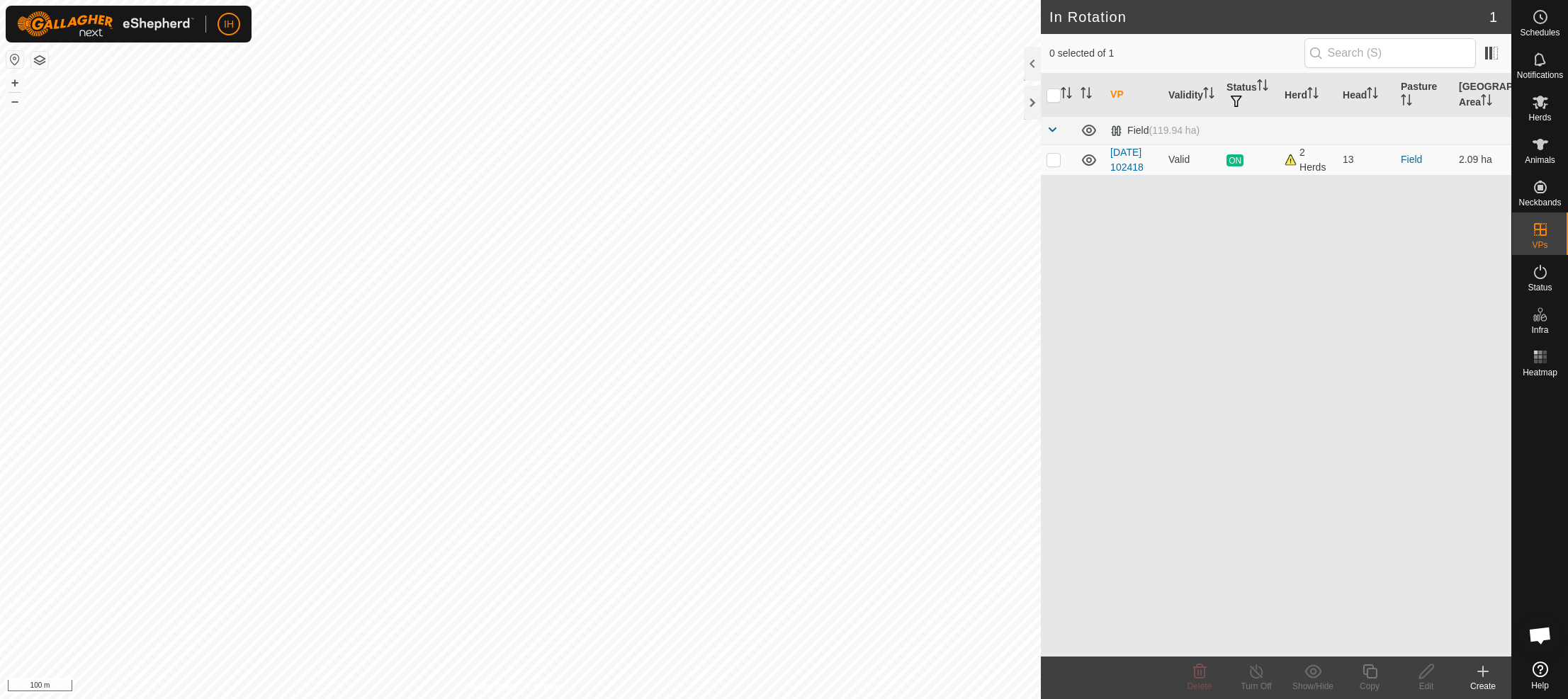
click at [1486, 672] on icon at bounding box center [1482, 672] width 10 height 0
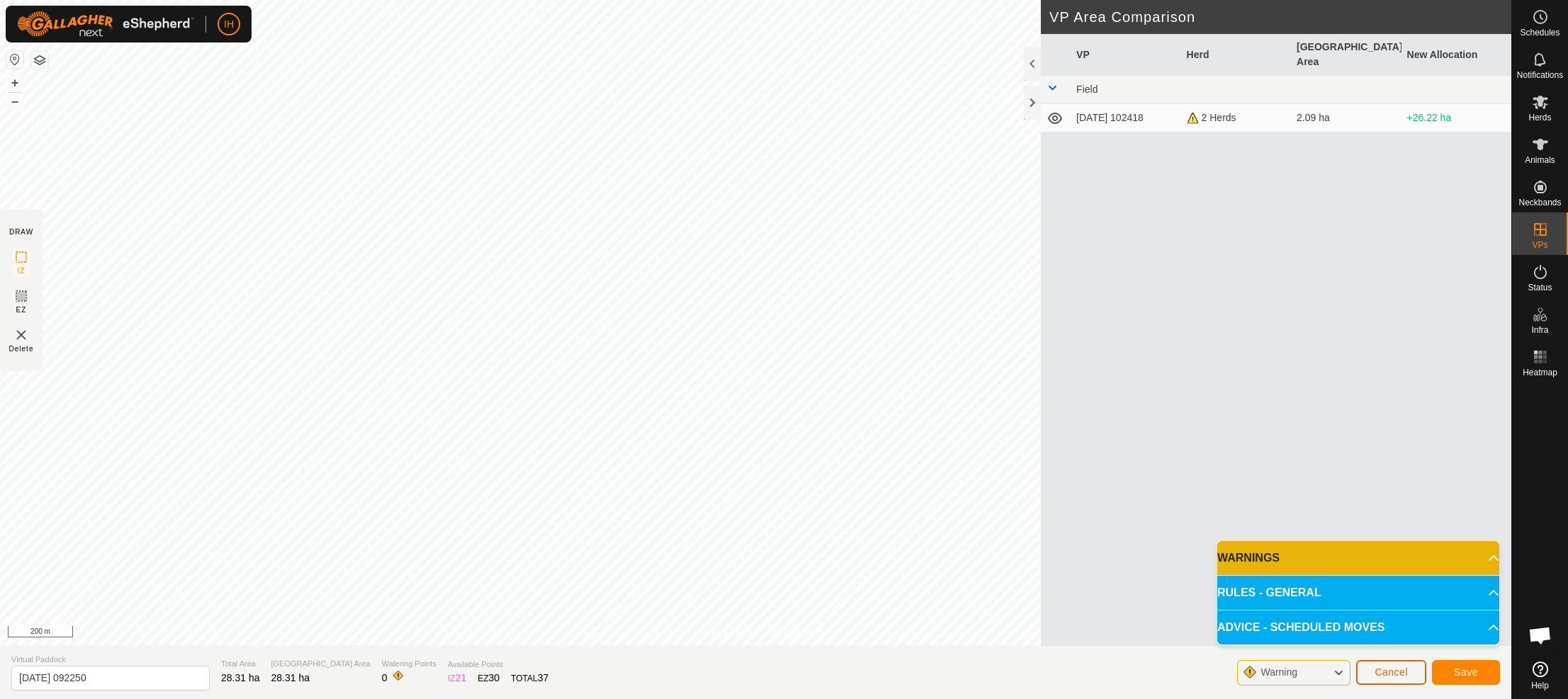
click at [1400, 675] on span "Cancel" at bounding box center [1391, 673] width 33 height 12
